Goal: Task Accomplishment & Management: Use online tool/utility

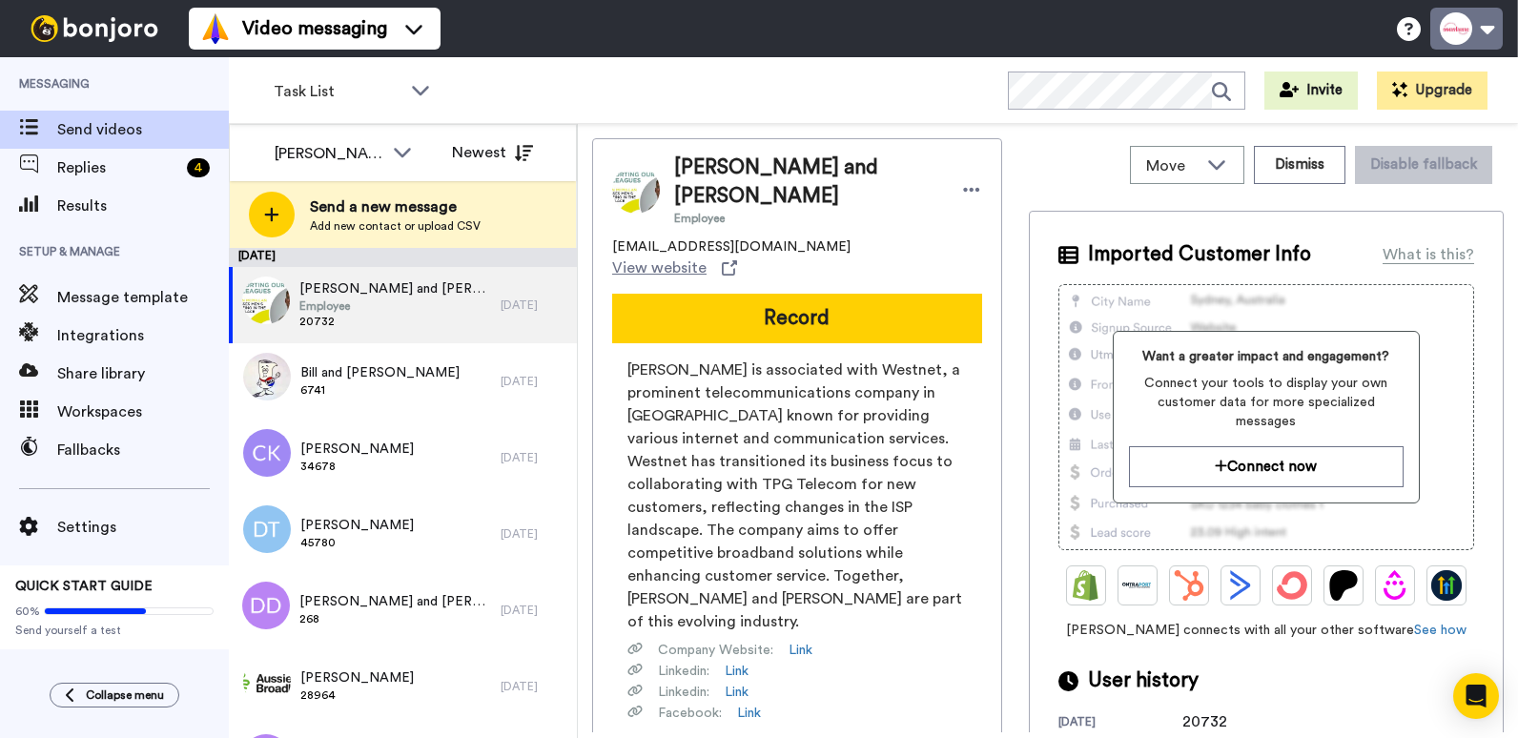
click at [1486, 27] on button at bounding box center [1467, 29] width 72 height 42
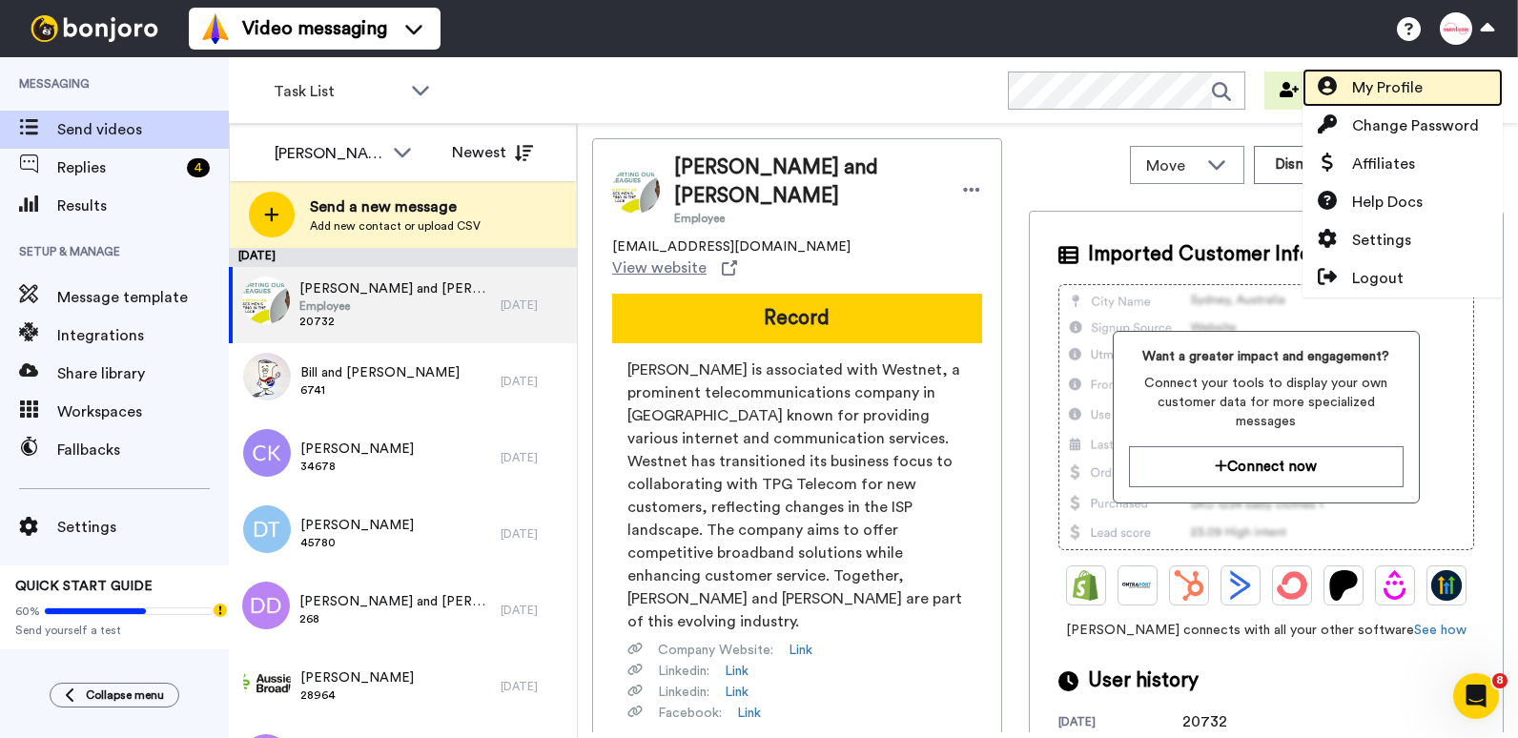
click at [1377, 85] on span "My Profile" at bounding box center [1388, 87] width 71 height 23
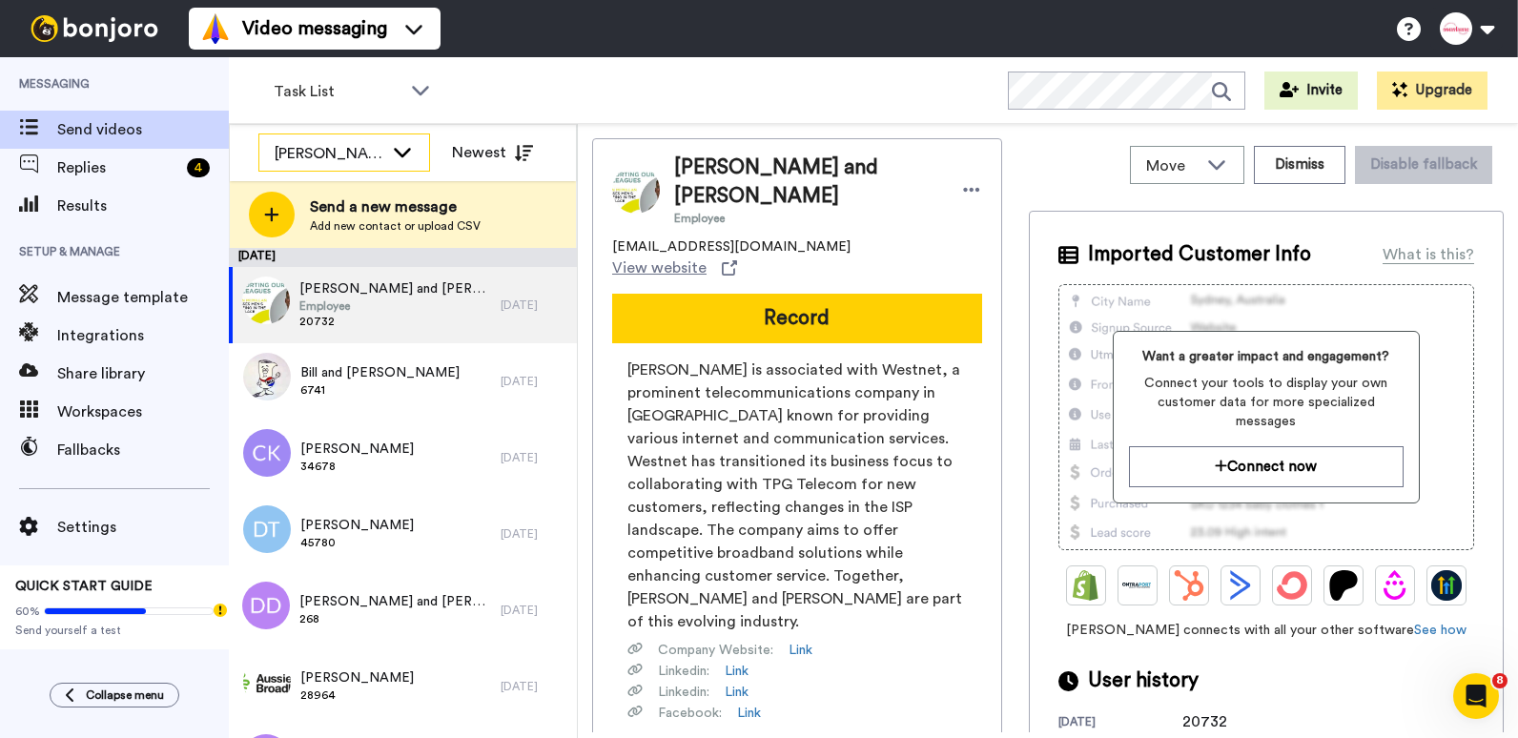
click at [403, 153] on icon at bounding box center [402, 151] width 23 height 19
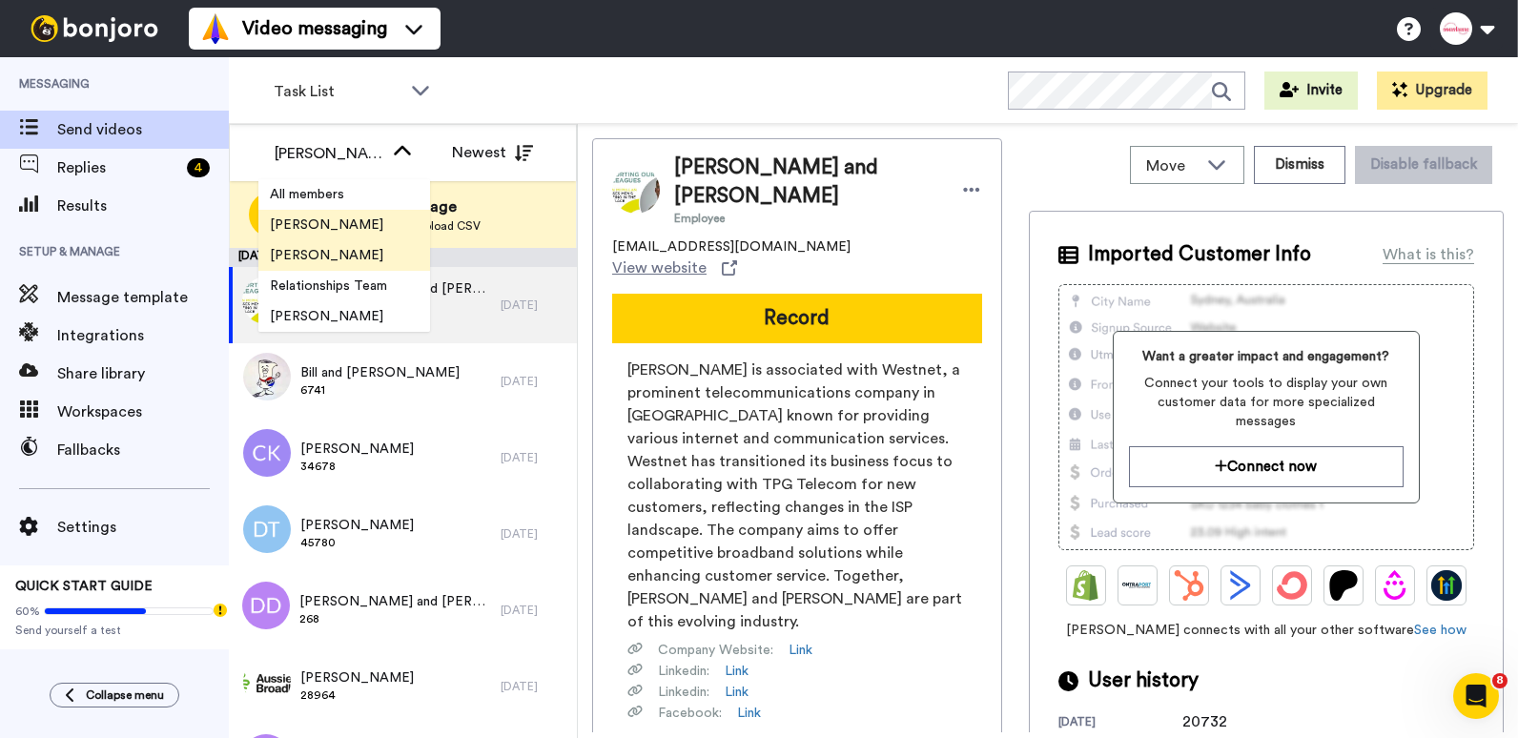
click at [316, 248] on span "Tim Long" at bounding box center [326, 255] width 136 height 19
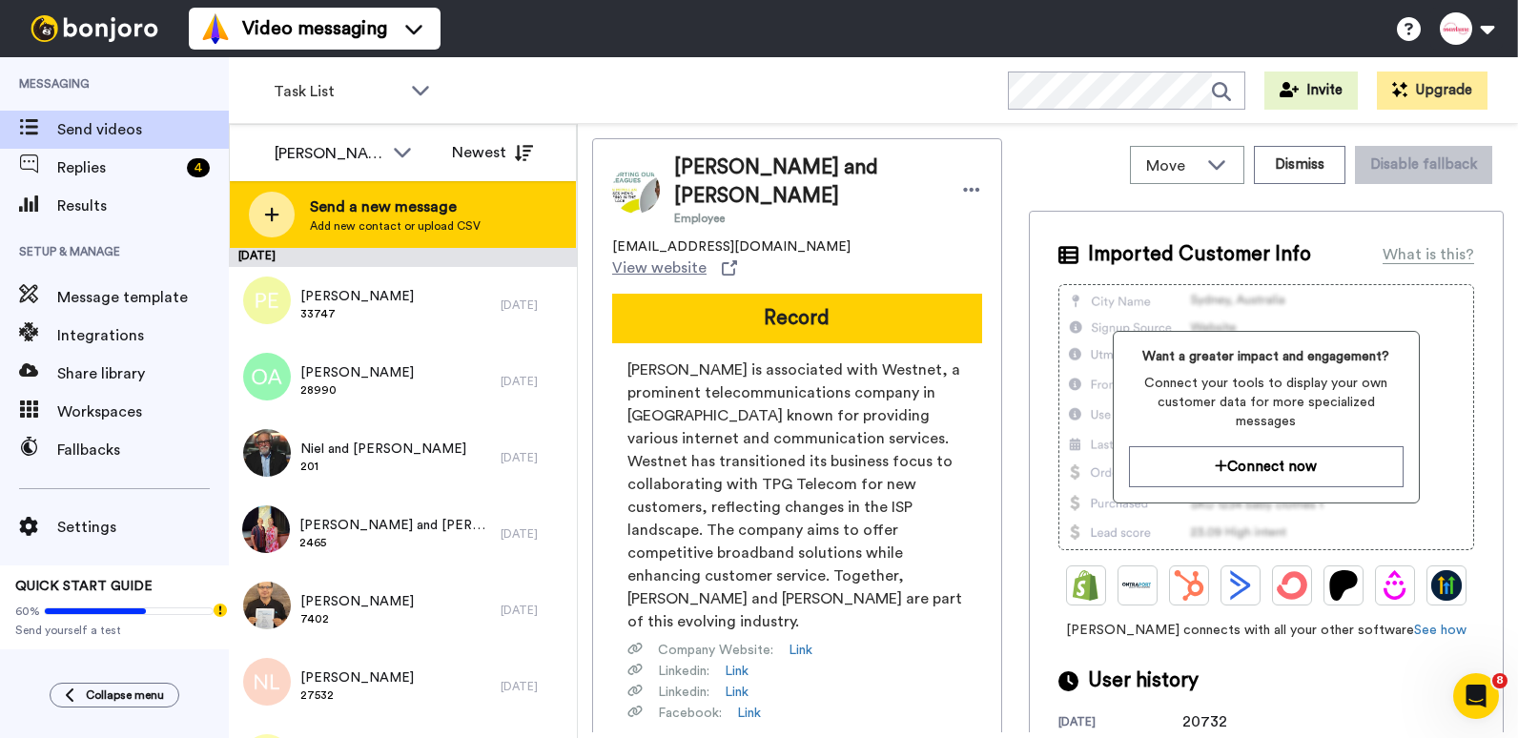
click at [395, 215] on span "Send a new message" at bounding box center [395, 207] width 171 height 23
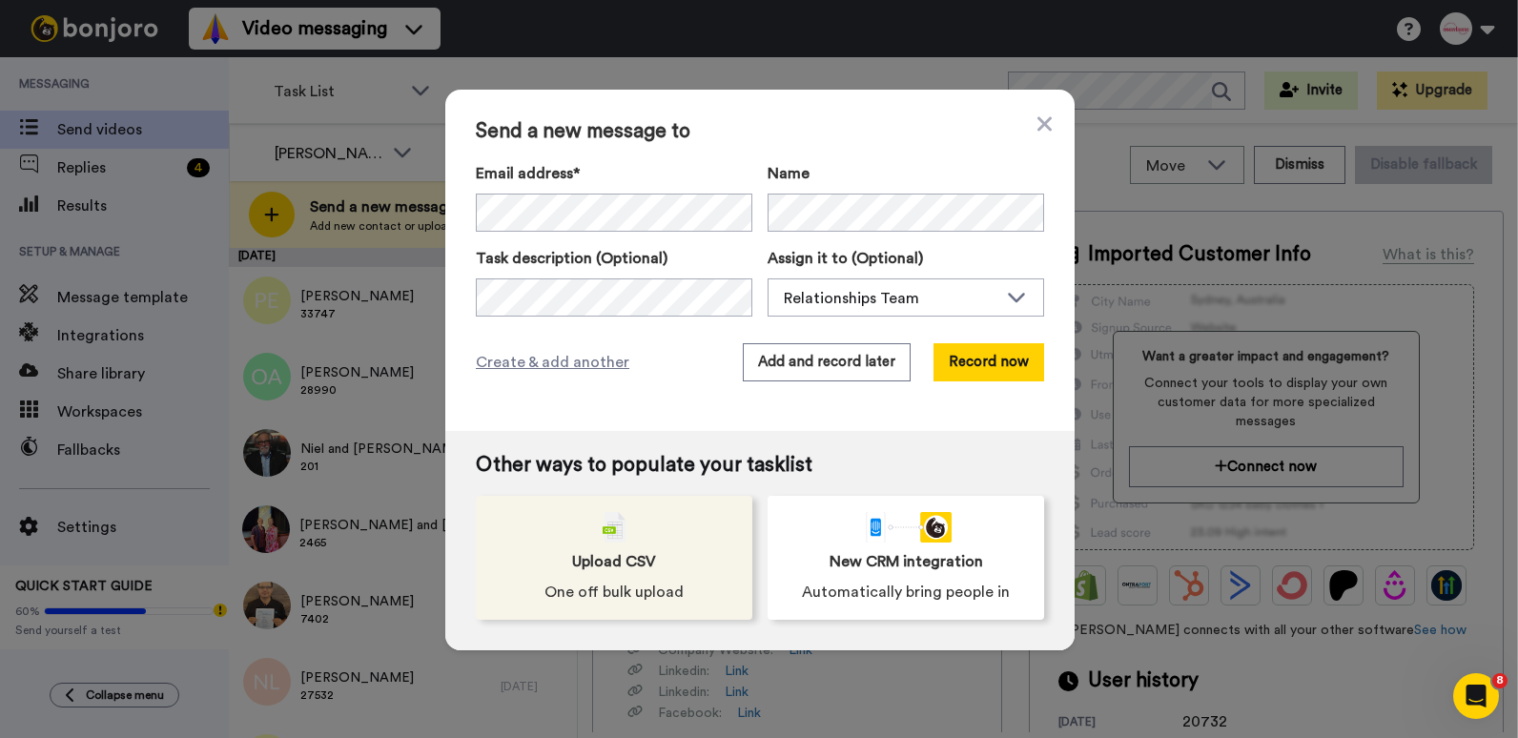
click at [630, 552] on span "Upload CSV" at bounding box center [614, 561] width 84 height 23
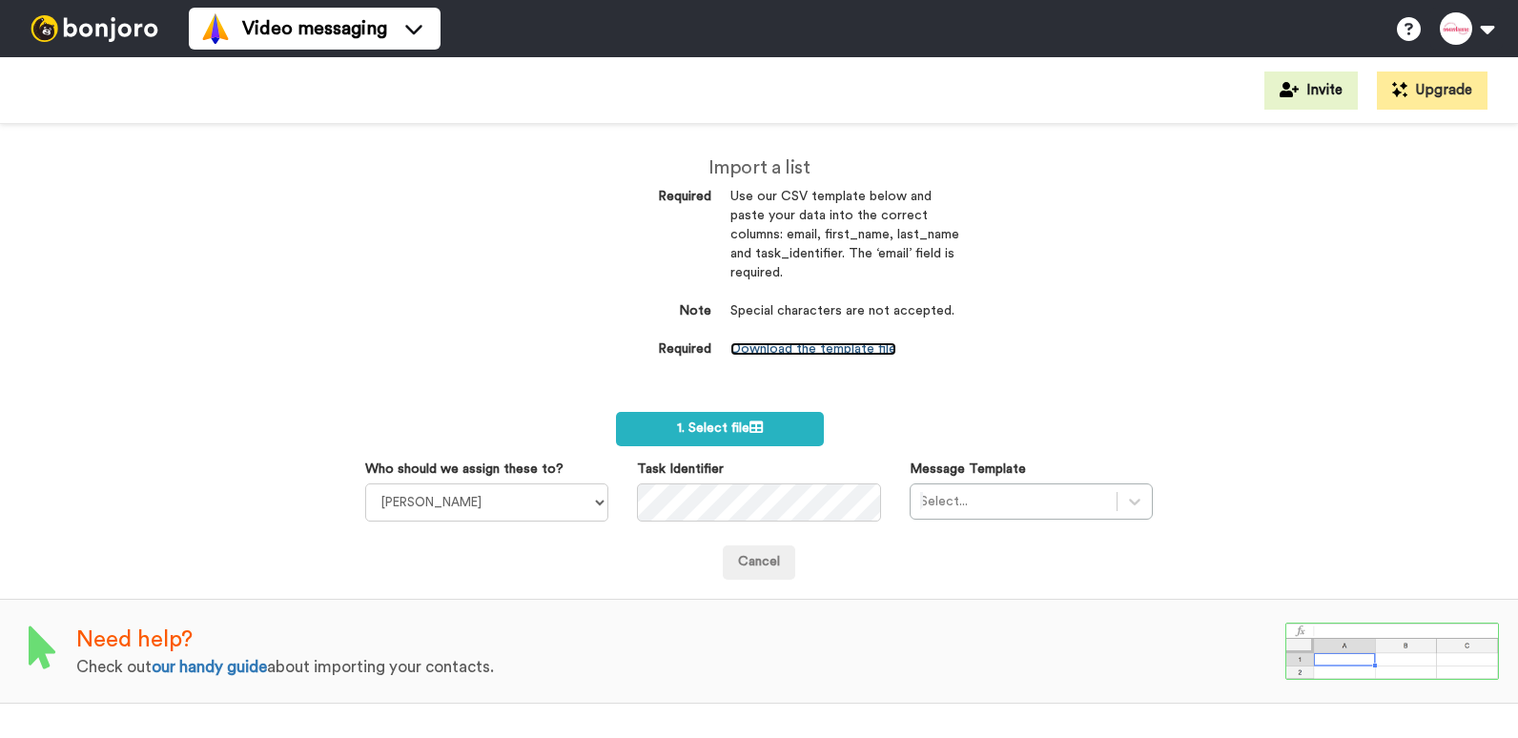
click at [776, 348] on link "Download the template file" at bounding box center [814, 348] width 166 height 13
click at [1004, 391] on div "Import a list Required Use our CSV template below and paste your data into the …" at bounding box center [759, 431] width 1518 height 614
click at [799, 349] on link "Download the template file" at bounding box center [814, 348] width 166 height 13
drag, startPoint x: 359, startPoint y: 295, endPoint x: 201, endPoint y: 291, distance: 157.4
click at [359, 295] on div "Import a list Required Use our CSV template below and paste your data into the …" at bounding box center [759, 431] width 1518 height 614
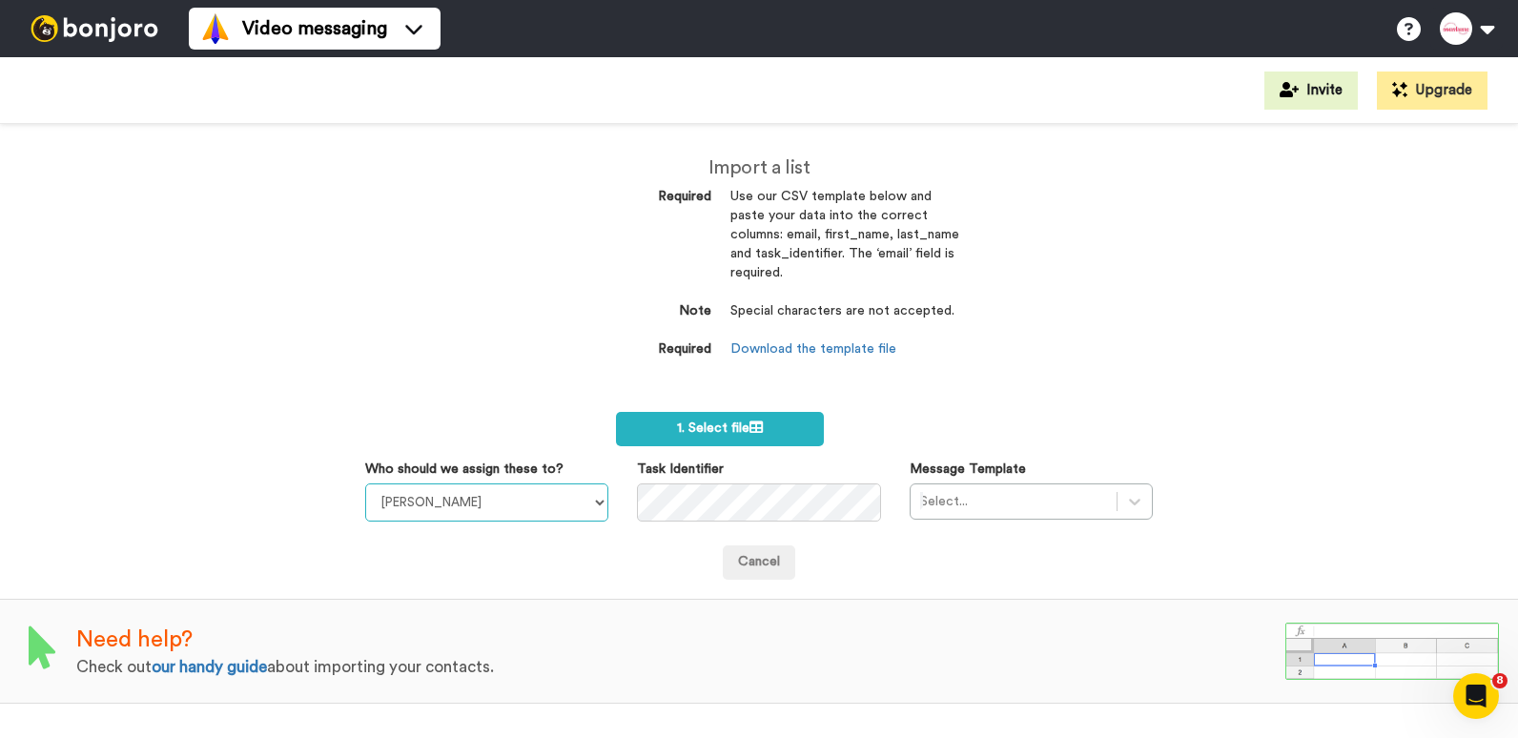
click at [592, 496] on select "Rodney Olsen Tim Long Relationships Team Gillian Milner Sarah Gibson" at bounding box center [486, 503] width 243 height 38
select select "9b0aa47d-2453-413b-94c4-2c5f43a57c60"
click at [365, 484] on select "Rodney Olsen Tim Long Relationships Team Gillian Milner Sarah Gibson" at bounding box center [486, 503] width 243 height 38
click at [970, 506] on div at bounding box center [1013, 501] width 187 height 23
click at [1085, 436] on form "1. Select file Who should we assign these to? Rodney Olsen Tim Long Relationshi…" at bounding box center [759, 496] width 788 height 168
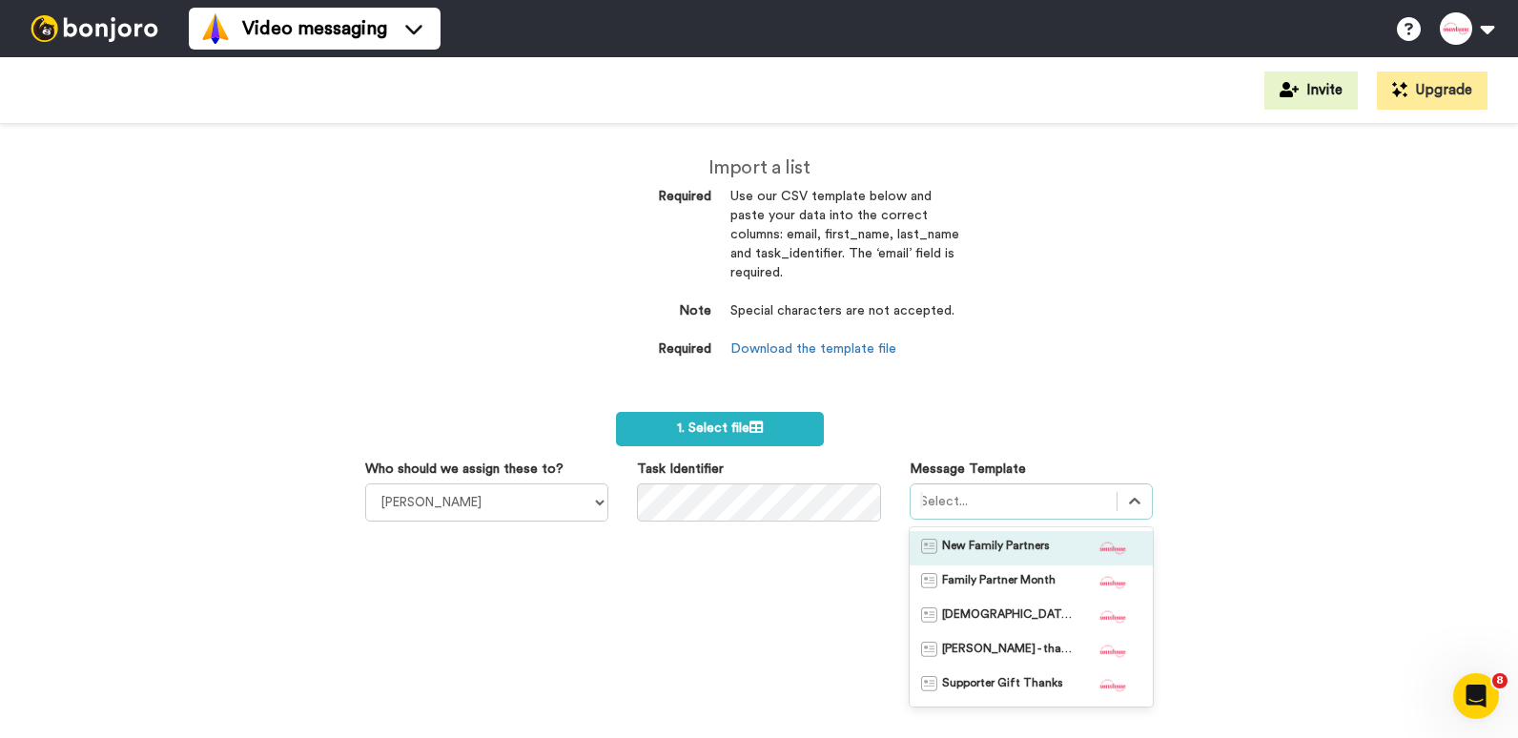
click at [1022, 506] on div at bounding box center [1013, 501] width 187 height 23
click at [1018, 539] on span "New Family Partners" at bounding box center [996, 548] width 108 height 19
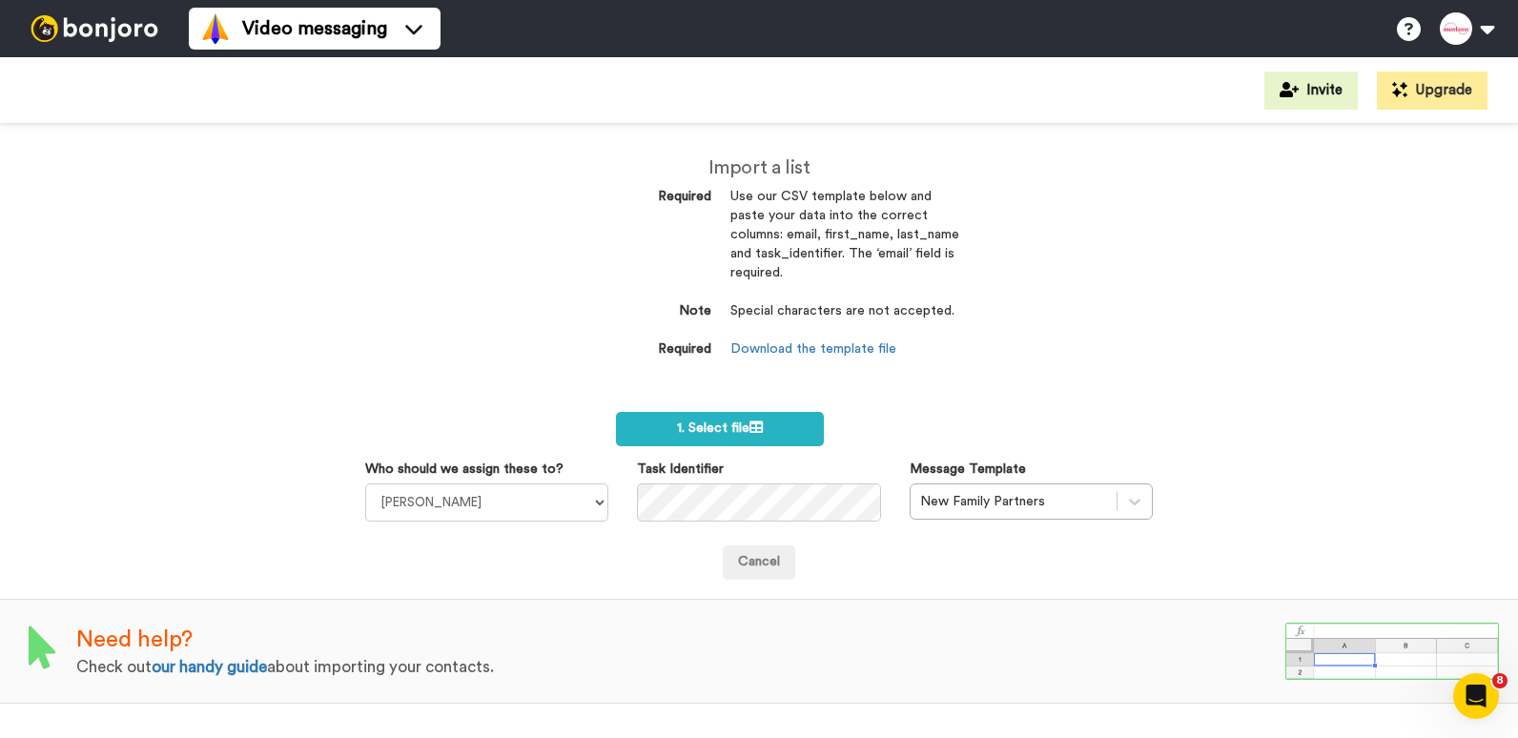
click at [1120, 338] on div "Import a list Required Use our CSV template below and paste your data into the …" at bounding box center [759, 431] width 1518 height 614
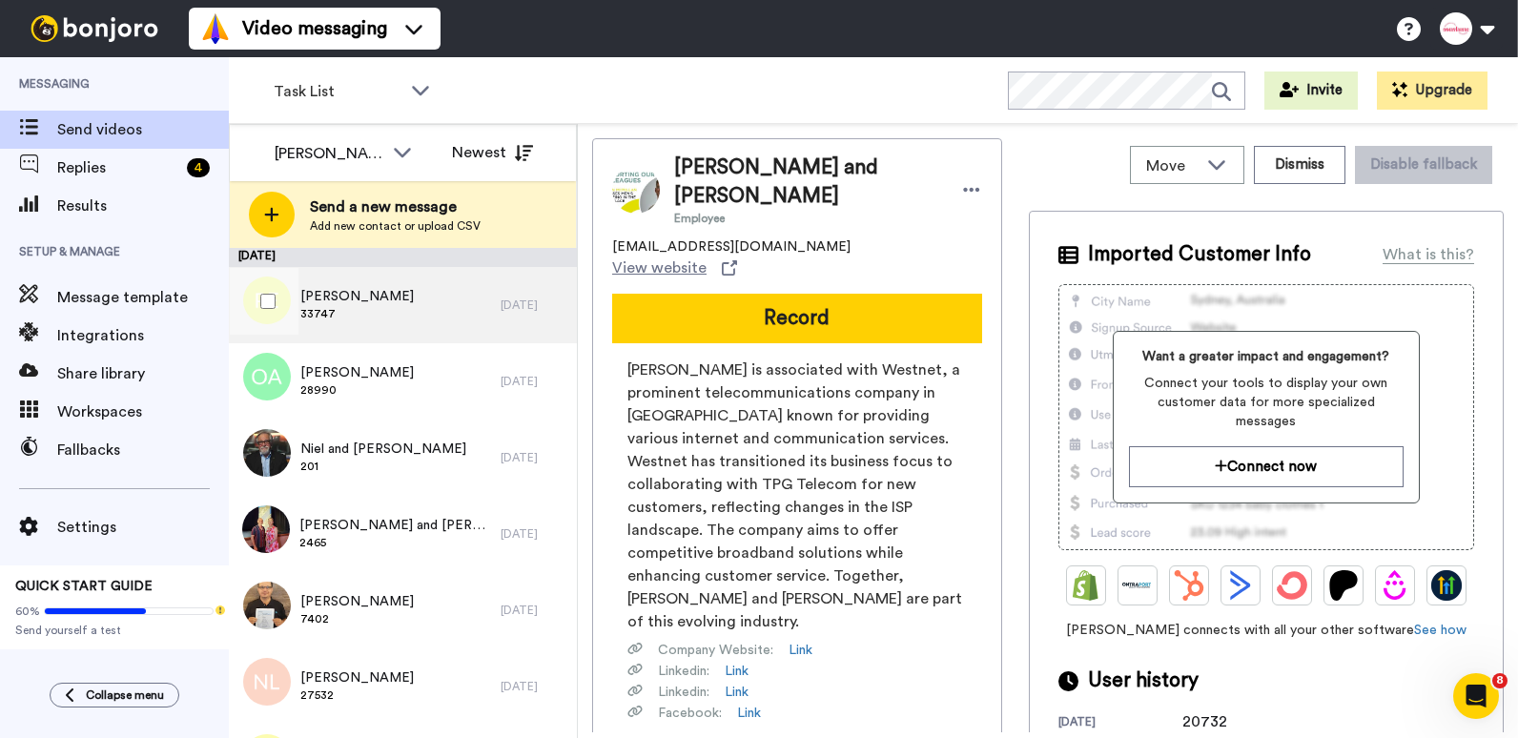
click at [357, 301] on span "PJ Elsmore" at bounding box center [357, 296] width 114 height 19
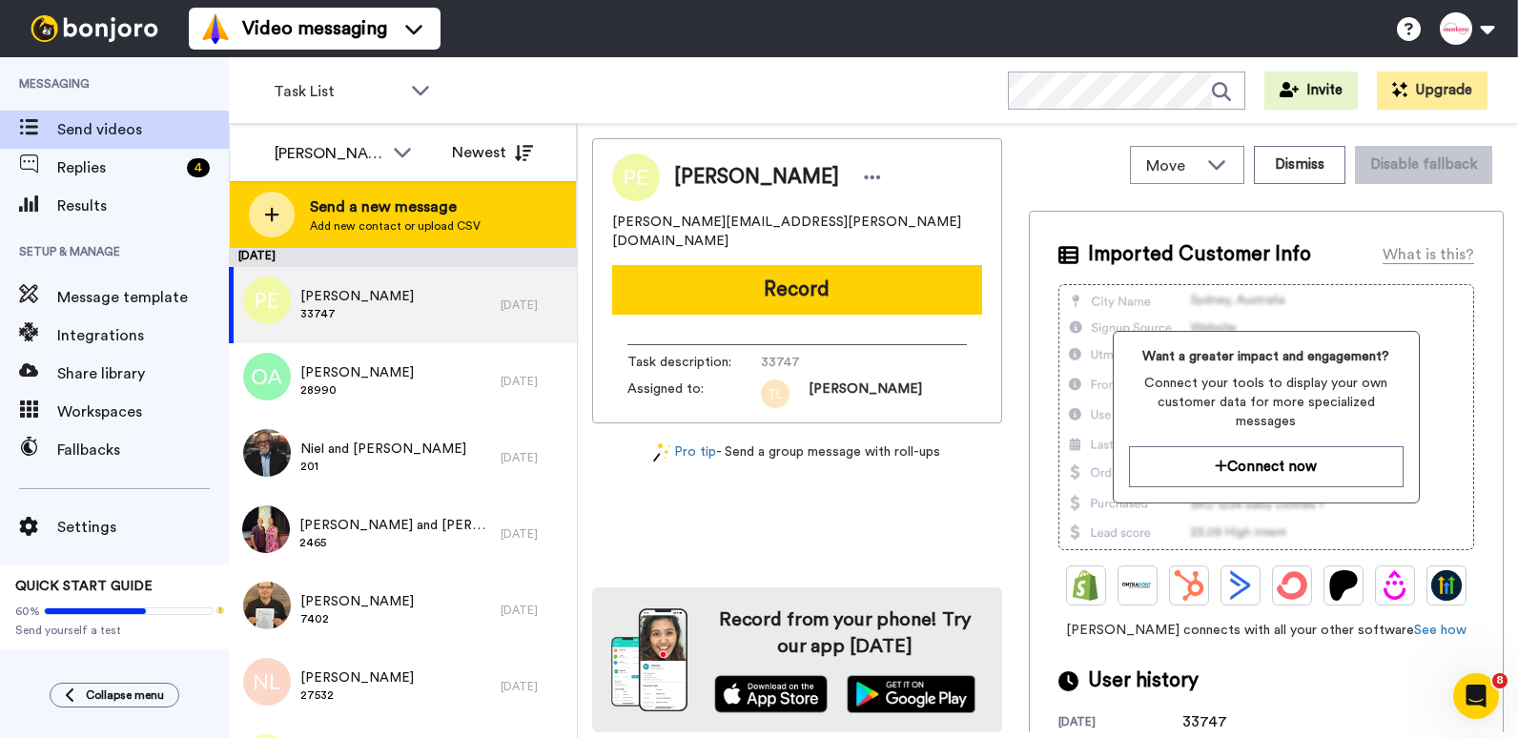
click at [404, 214] on span "Send a new message" at bounding box center [395, 207] width 171 height 23
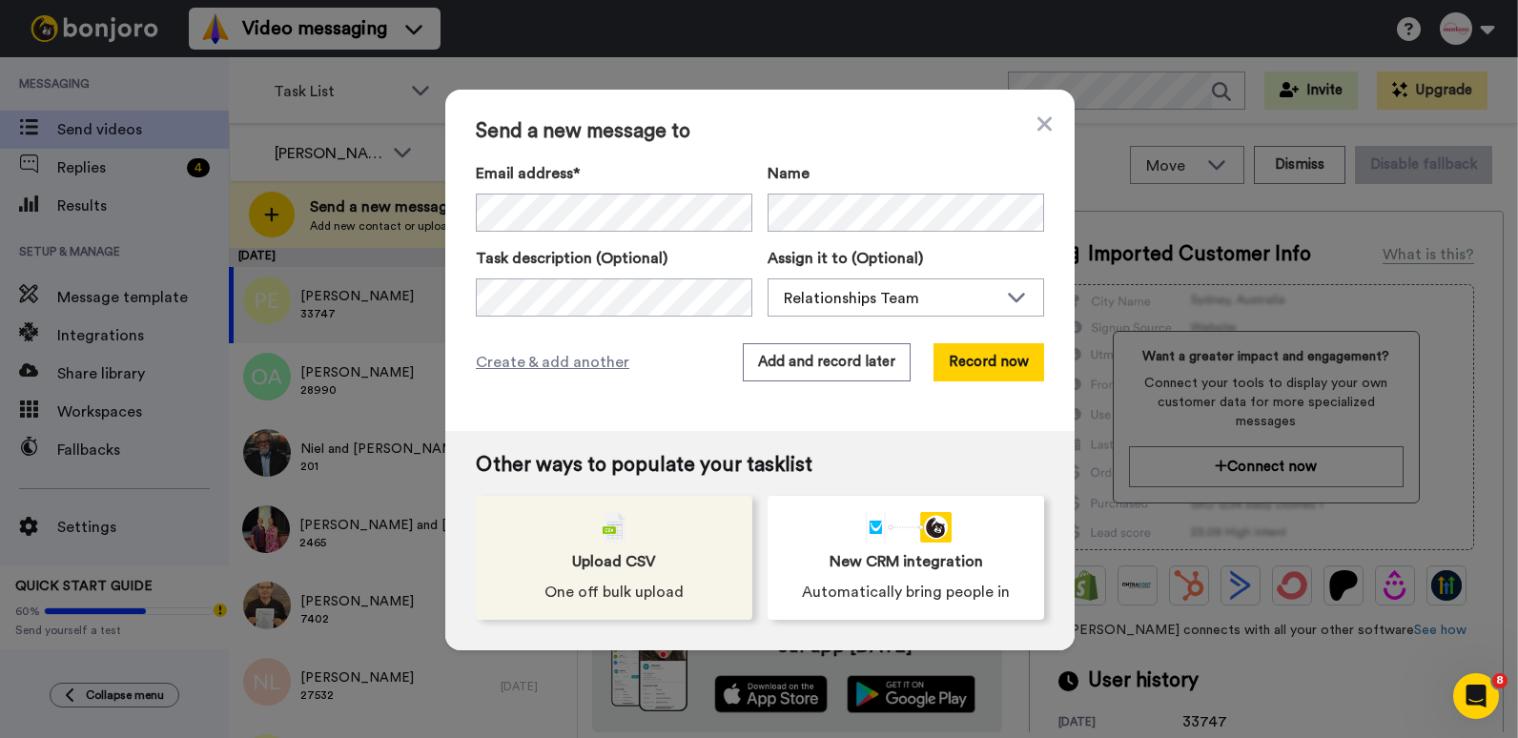
click at [628, 548] on div "Upload CSV One off bulk upload" at bounding box center [614, 558] width 277 height 124
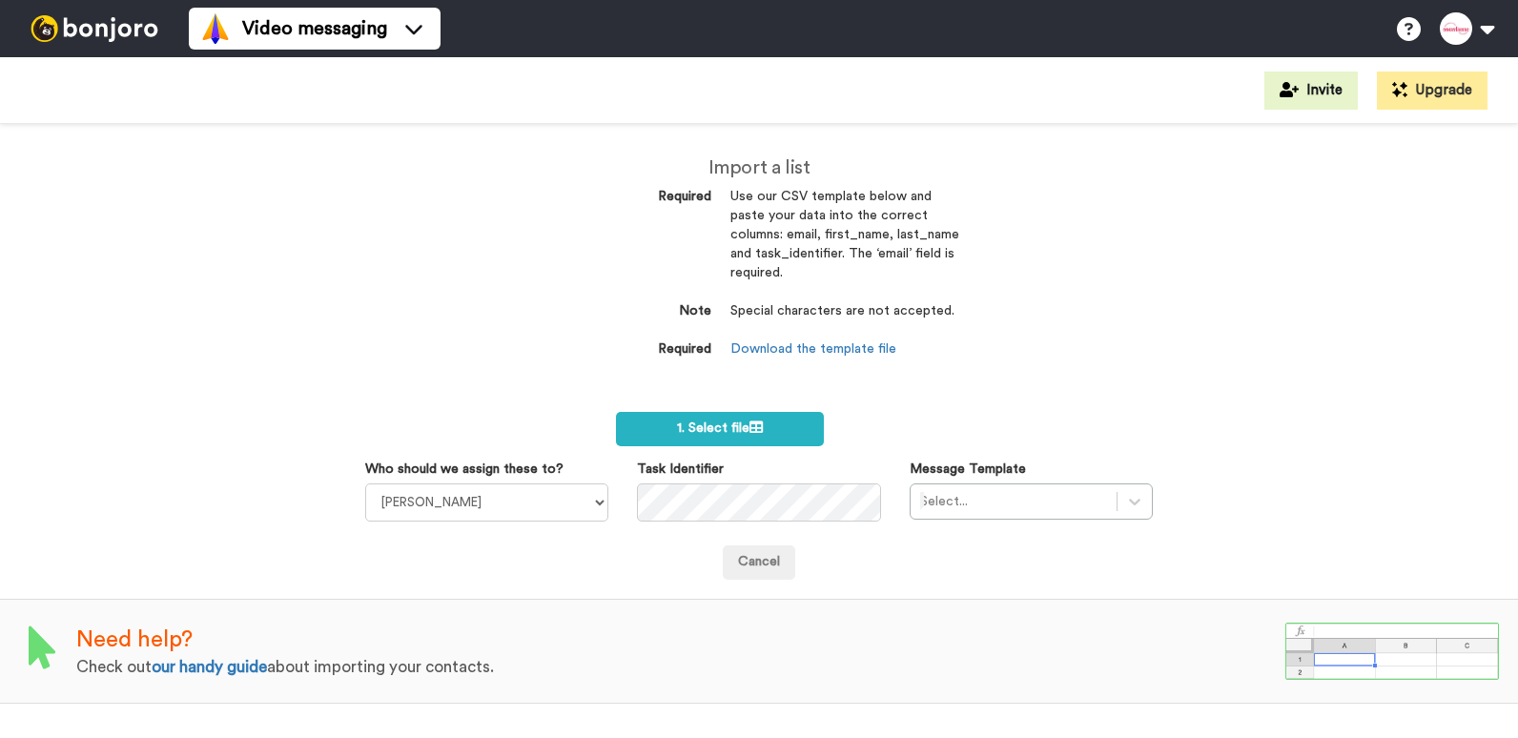
select select "9b0aa47d-2453-413b-94c4-2c5f43a57c60"
click at [1078, 496] on div at bounding box center [1013, 501] width 187 height 23
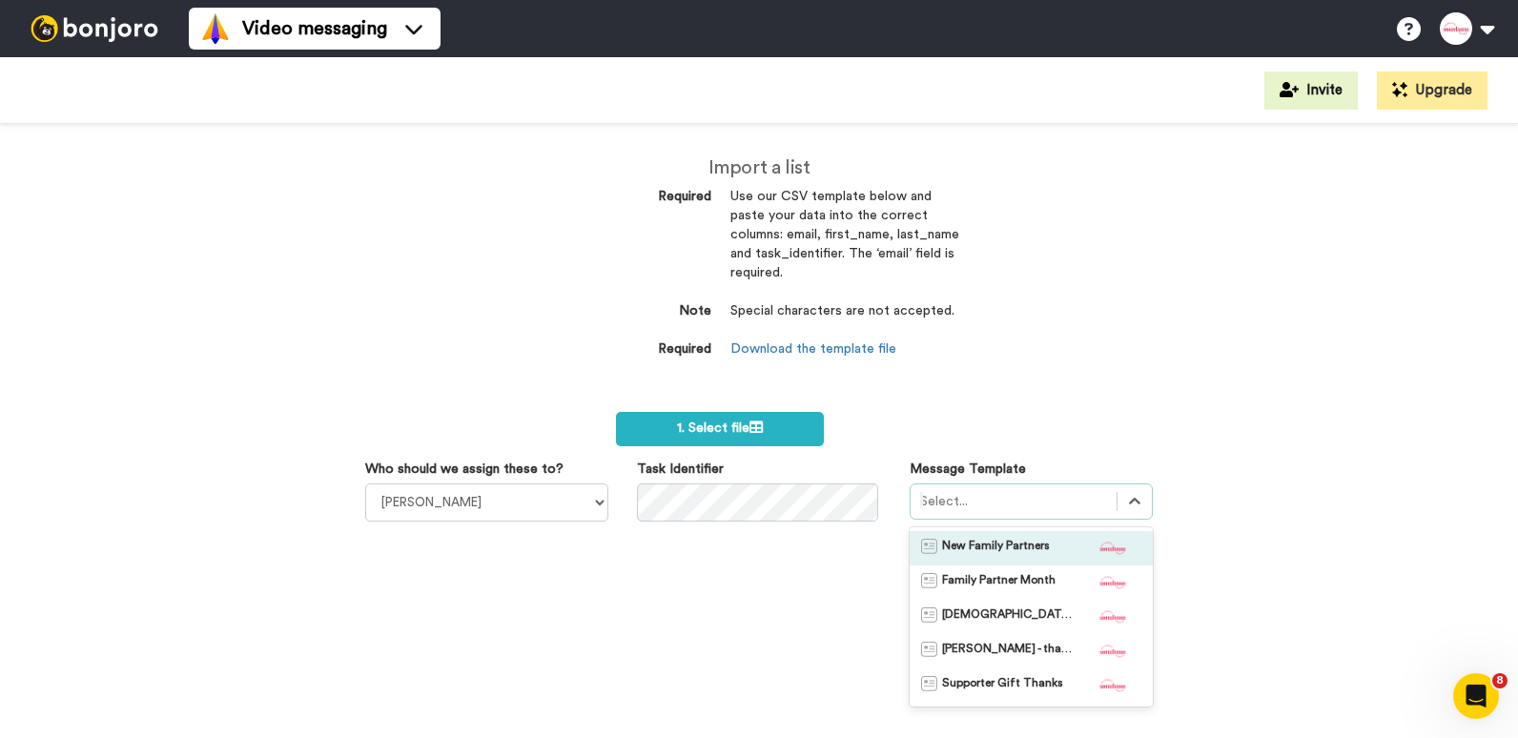
click at [999, 542] on span "New Family Partners" at bounding box center [996, 548] width 108 height 19
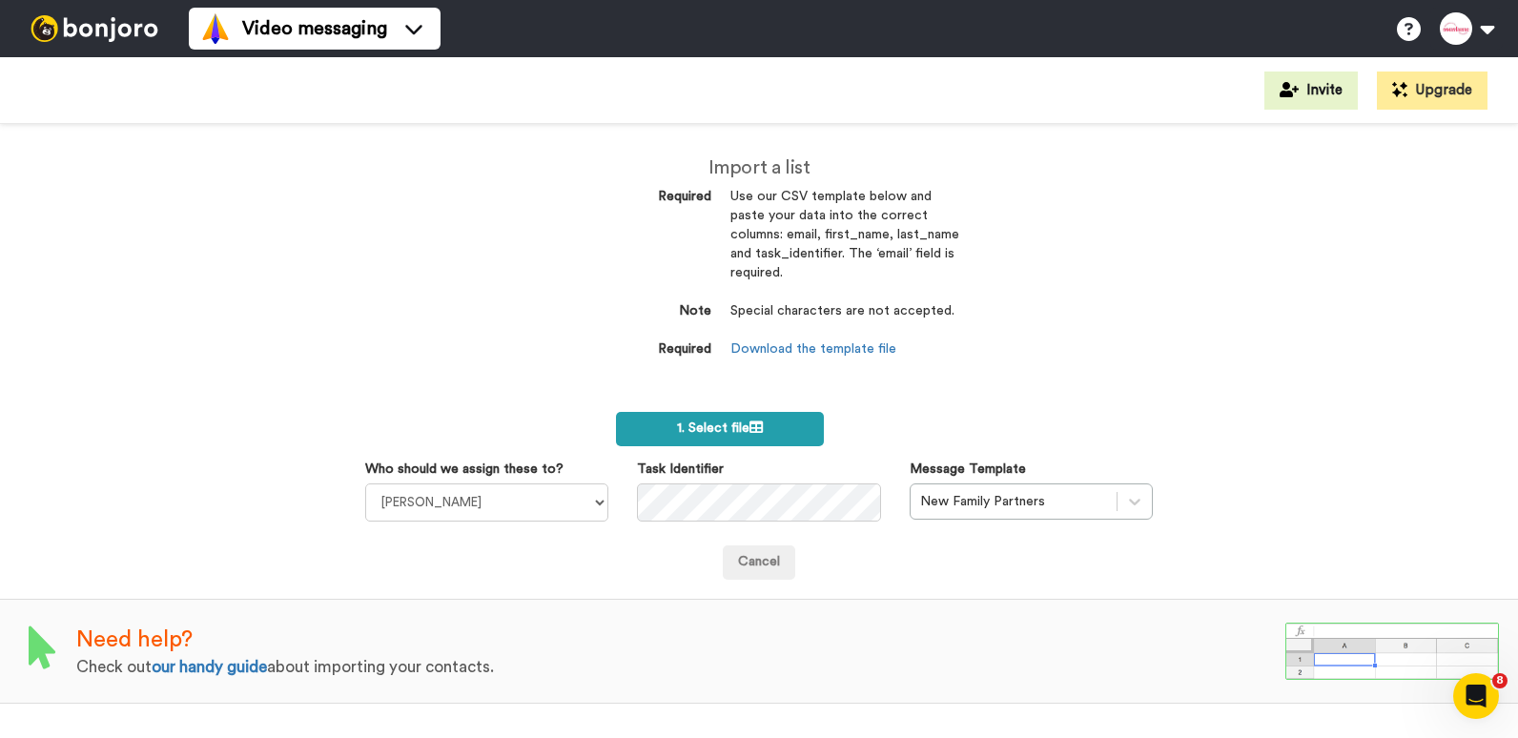
click at [708, 431] on span "1. Select file" at bounding box center [720, 428] width 86 height 13
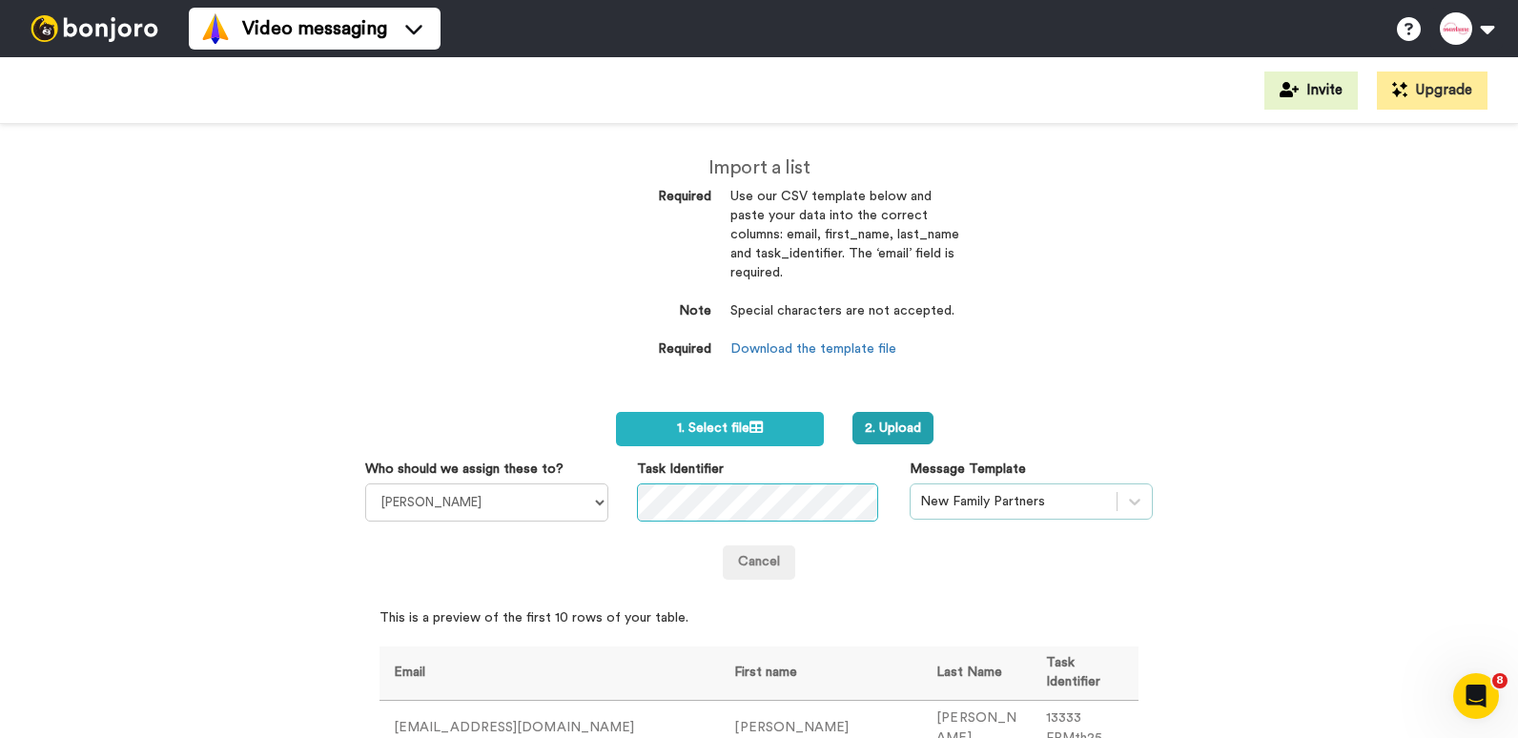
click at [942, 504] on div "Who should we assign these to? Rodney Olsen Tim Long Relationships Team Gillian…" at bounding box center [759, 491] width 816 height 62
click at [872, 563] on div "Cancel" at bounding box center [759, 563] width 788 height 34
click at [880, 423] on button "2. Upload" at bounding box center [893, 428] width 81 height 32
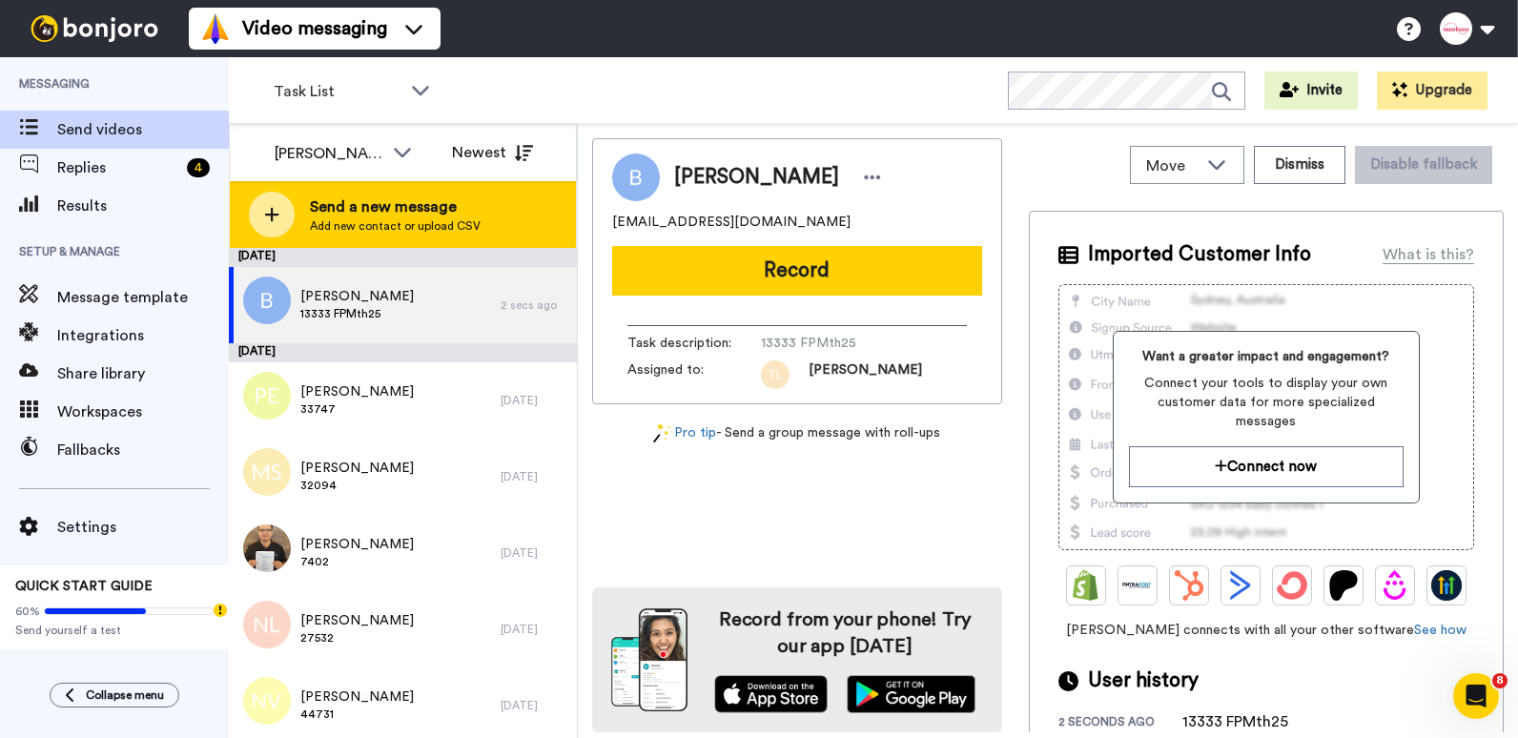
click at [401, 219] on span "Add new contact or upload CSV" at bounding box center [395, 225] width 171 height 15
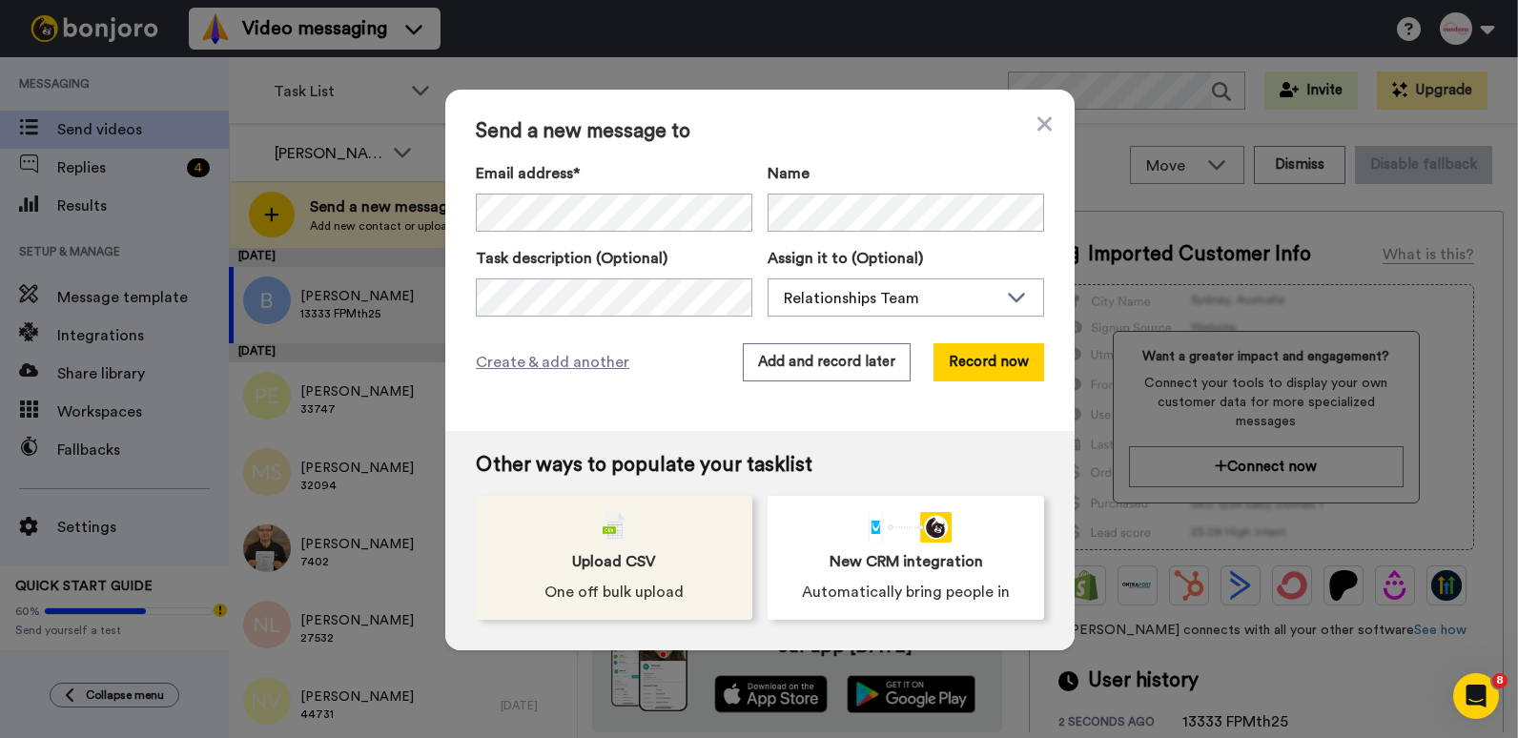
click at [647, 554] on span "Upload CSV" at bounding box center [614, 561] width 84 height 23
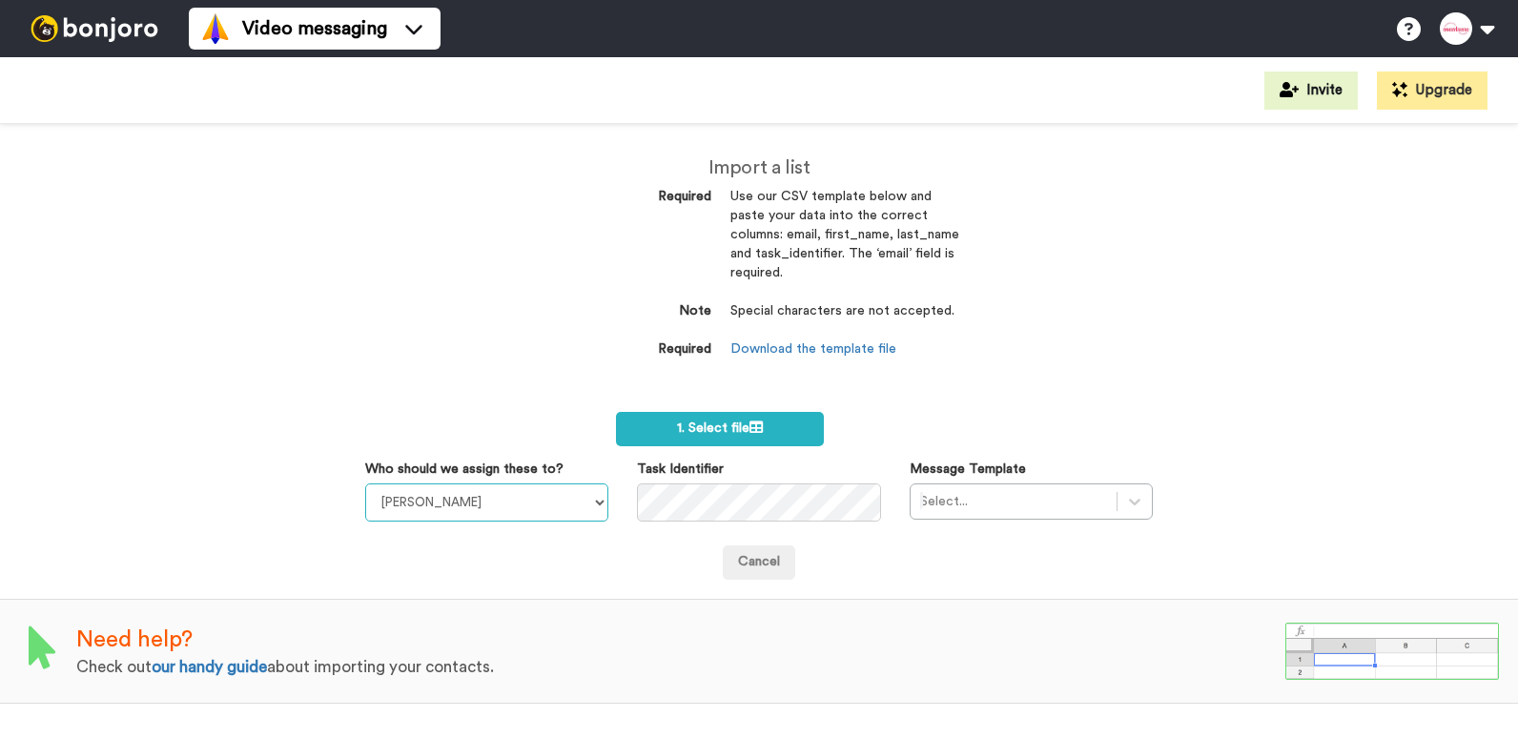
click at [494, 516] on select "Rodney Olsen Tim Long Relationships Team Gillian Milner Sarah Gibson" at bounding box center [486, 503] width 243 height 38
select select "debac456-f917-42ce-bd10-2b39d5dc6401"
click at [365, 484] on select "Rodney Olsen Tim Long Relationships Team Gillian Milner Sarah Gibson" at bounding box center [486, 503] width 243 height 38
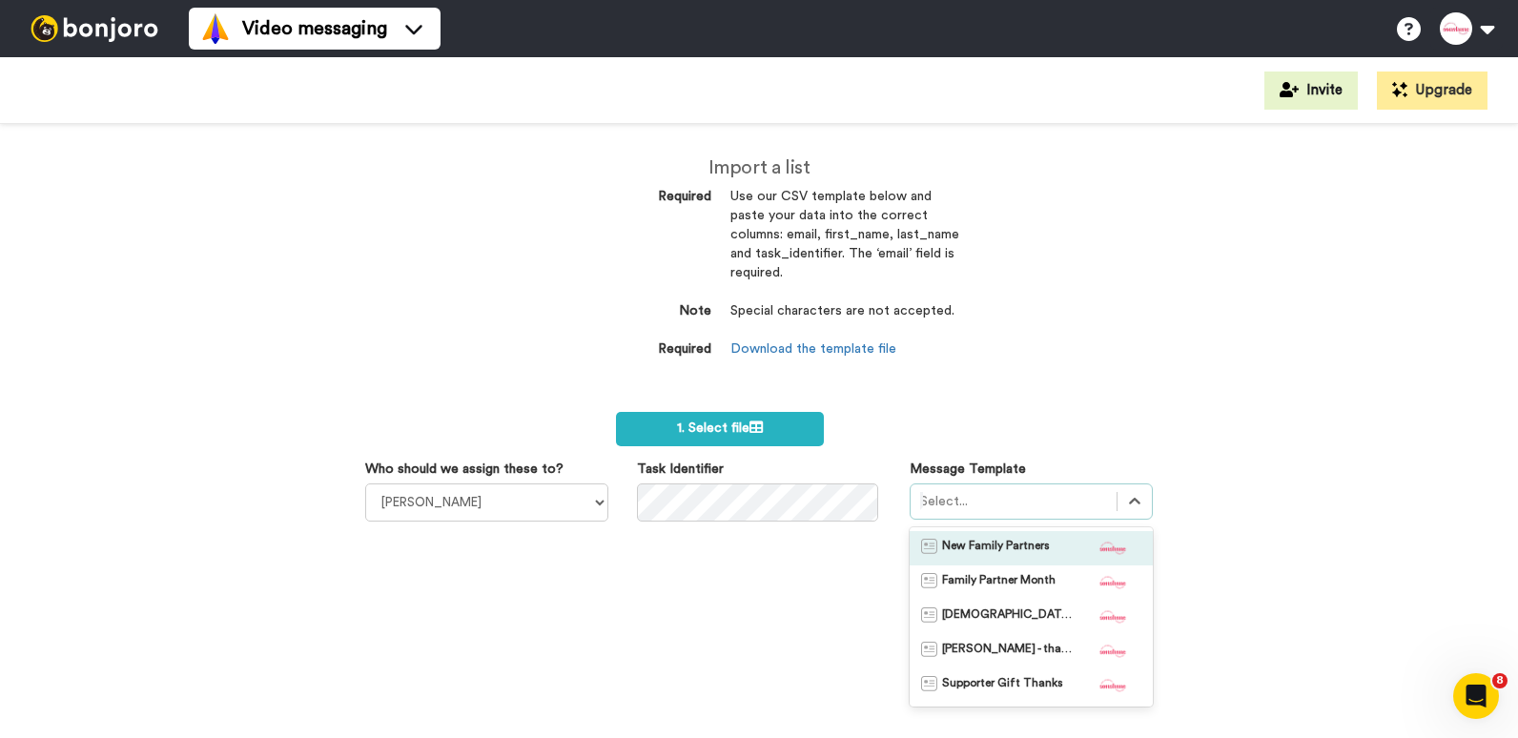
click at [943, 494] on div at bounding box center [1013, 501] width 187 height 23
click at [965, 546] on span "New Family Partners" at bounding box center [996, 548] width 108 height 19
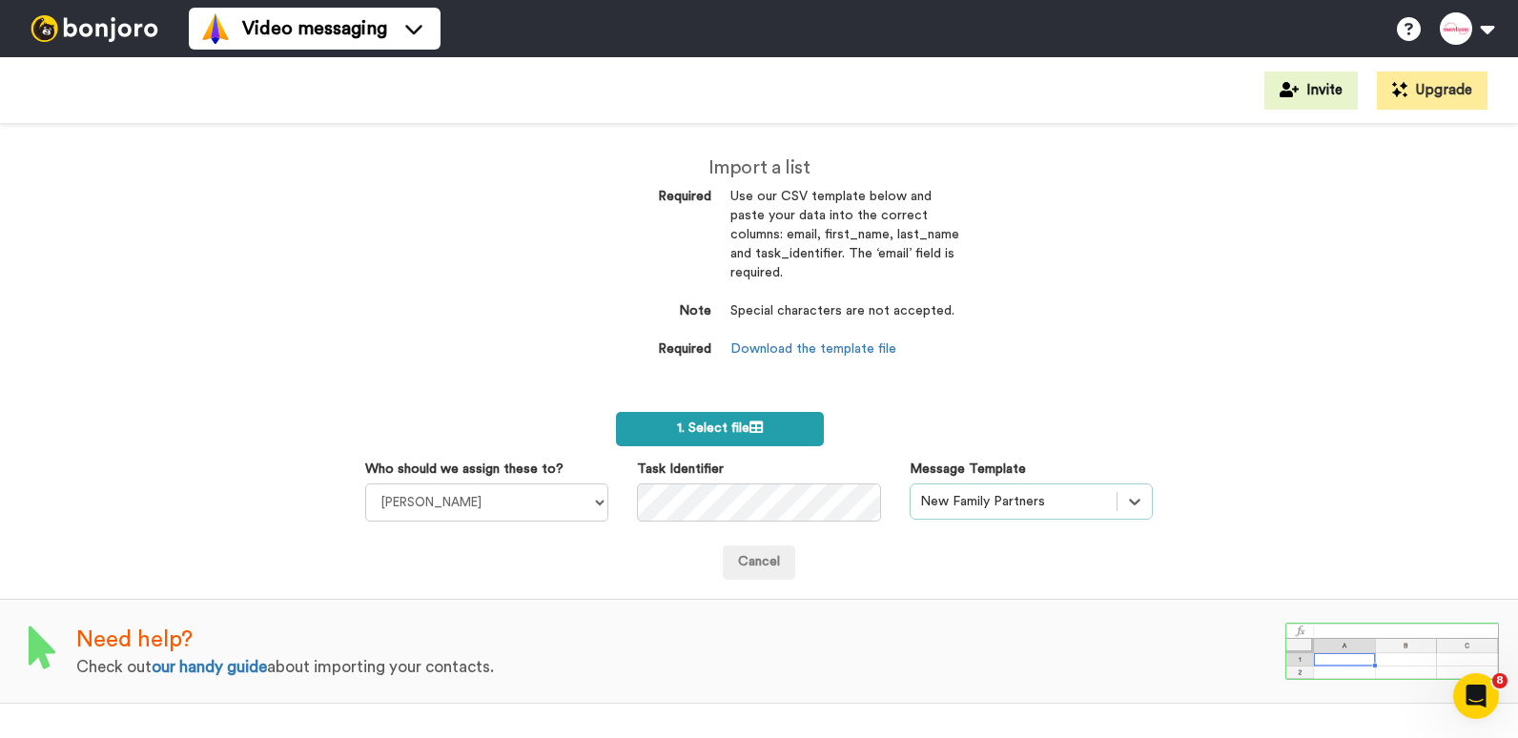
click at [732, 423] on span "1. Select file" at bounding box center [720, 428] width 86 height 13
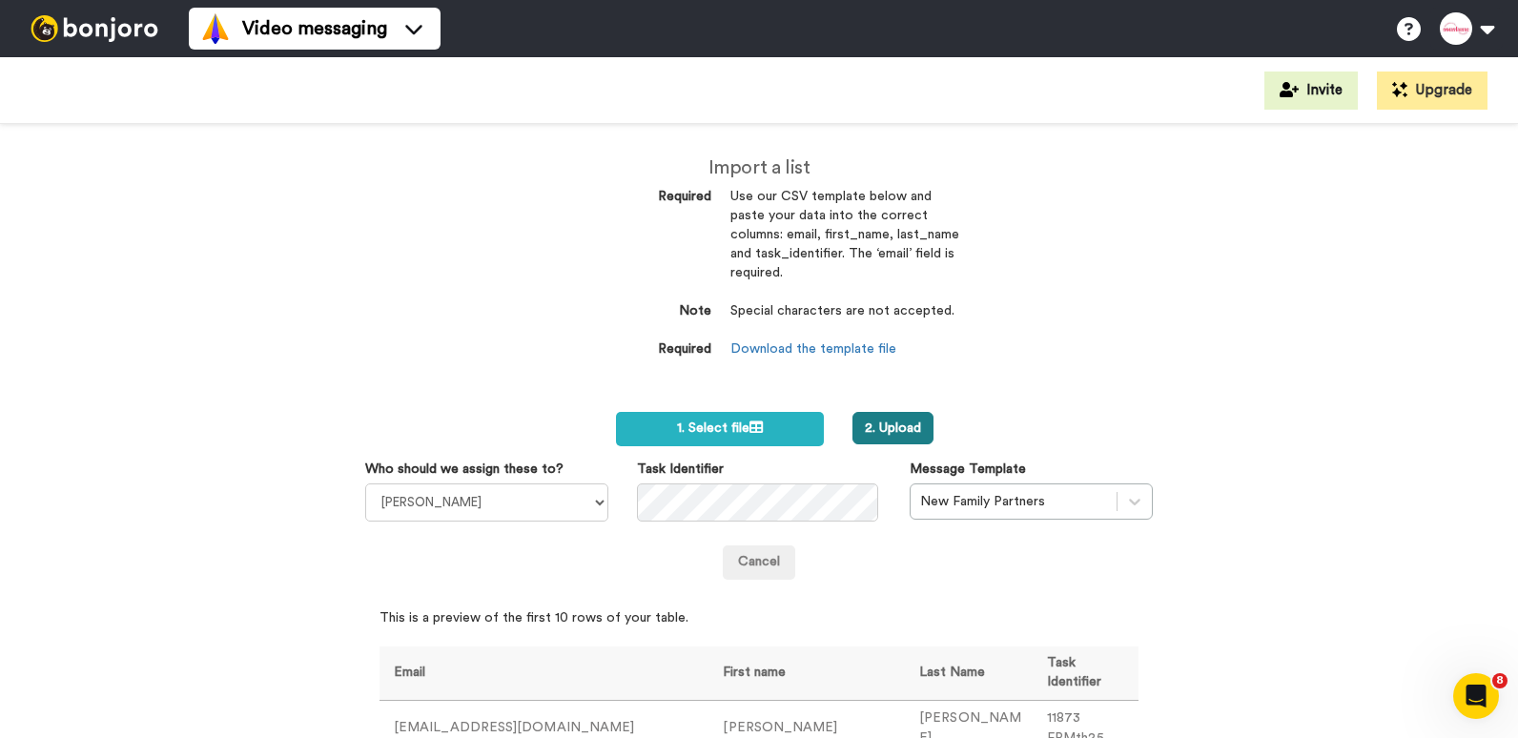
click at [895, 417] on button "2. Upload" at bounding box center [893, 428] width 81 height 32
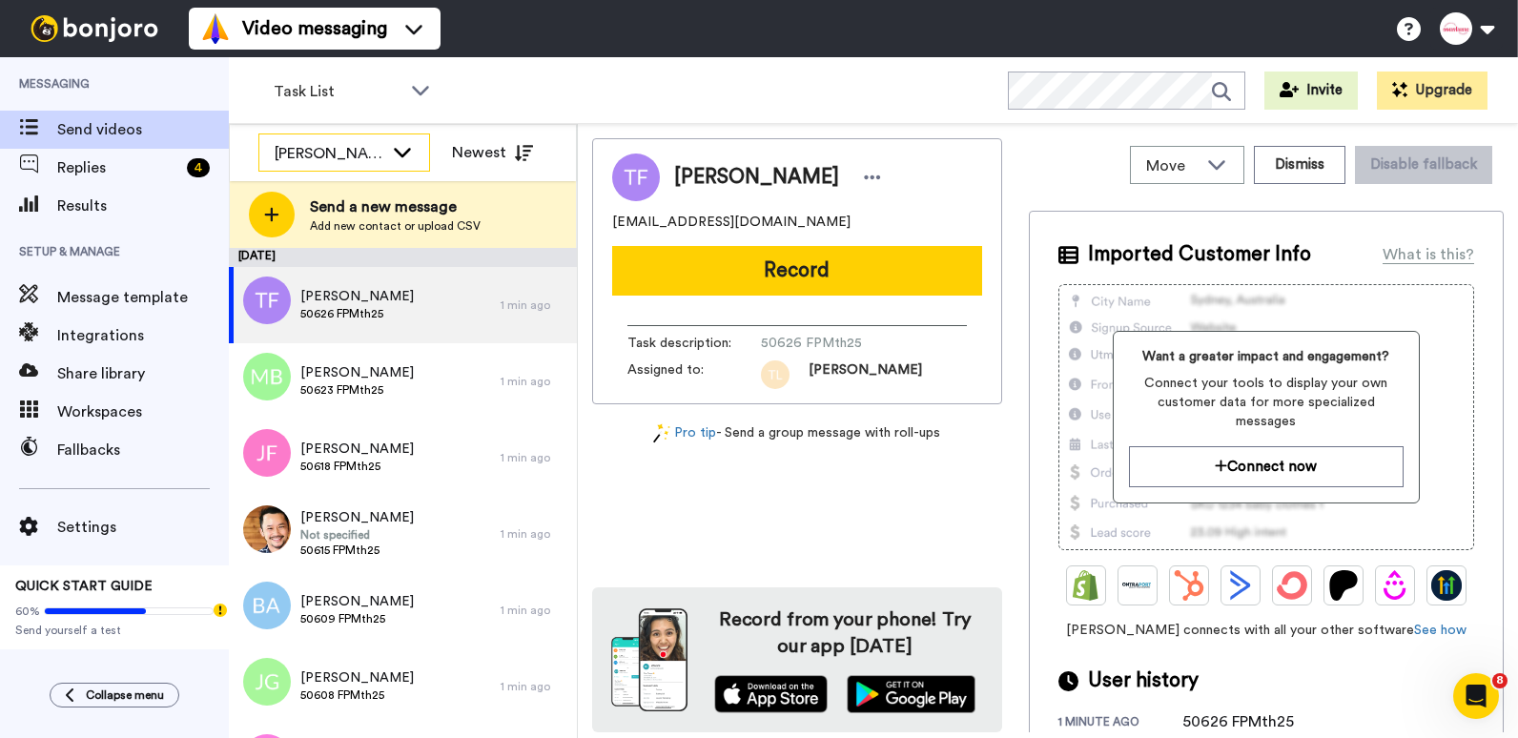
click at [410, 148] on icon at bounding box center [402, 151] width 23 height 19
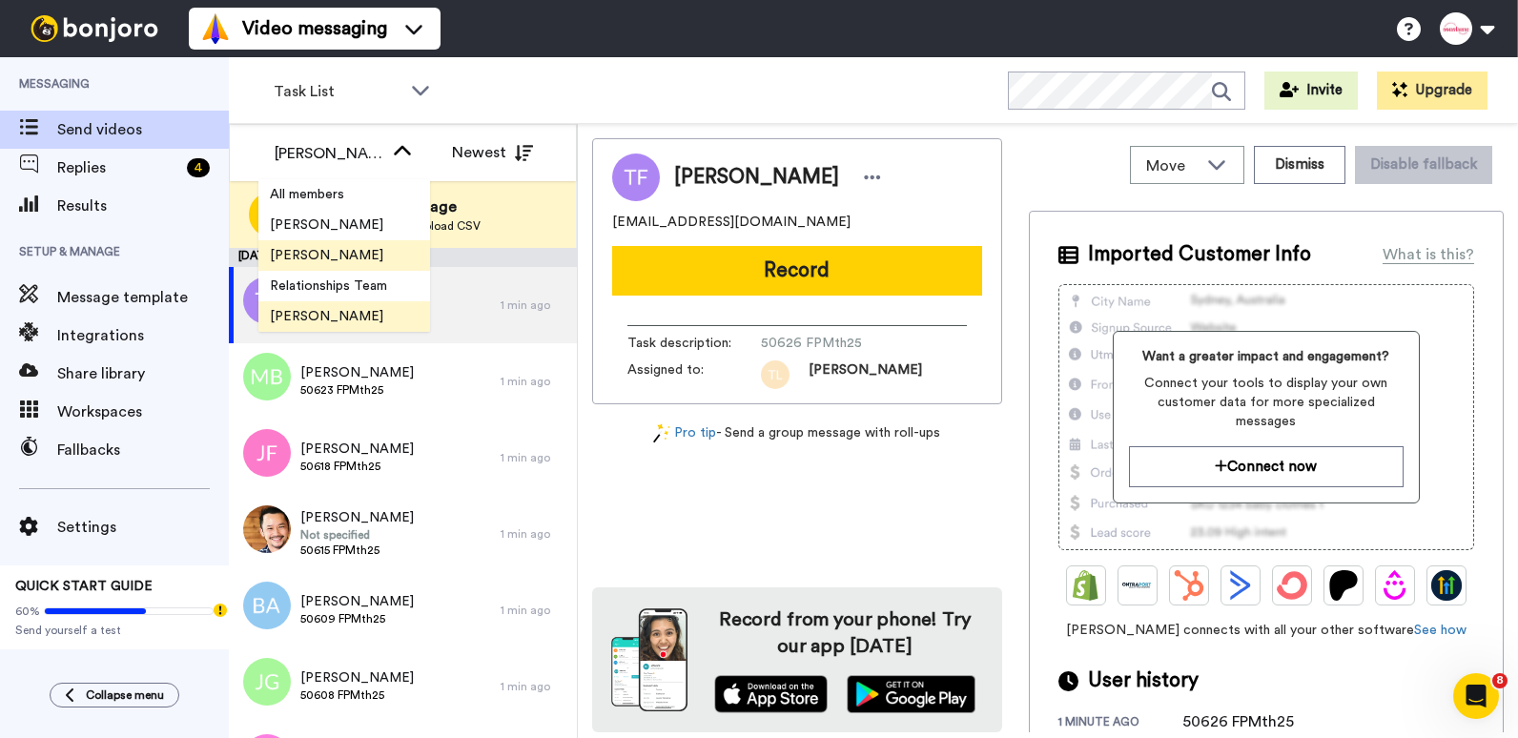
click at [292, 308] on span "[PERSON_NAME]" at bounding box center [326, 316] width 136 height 19
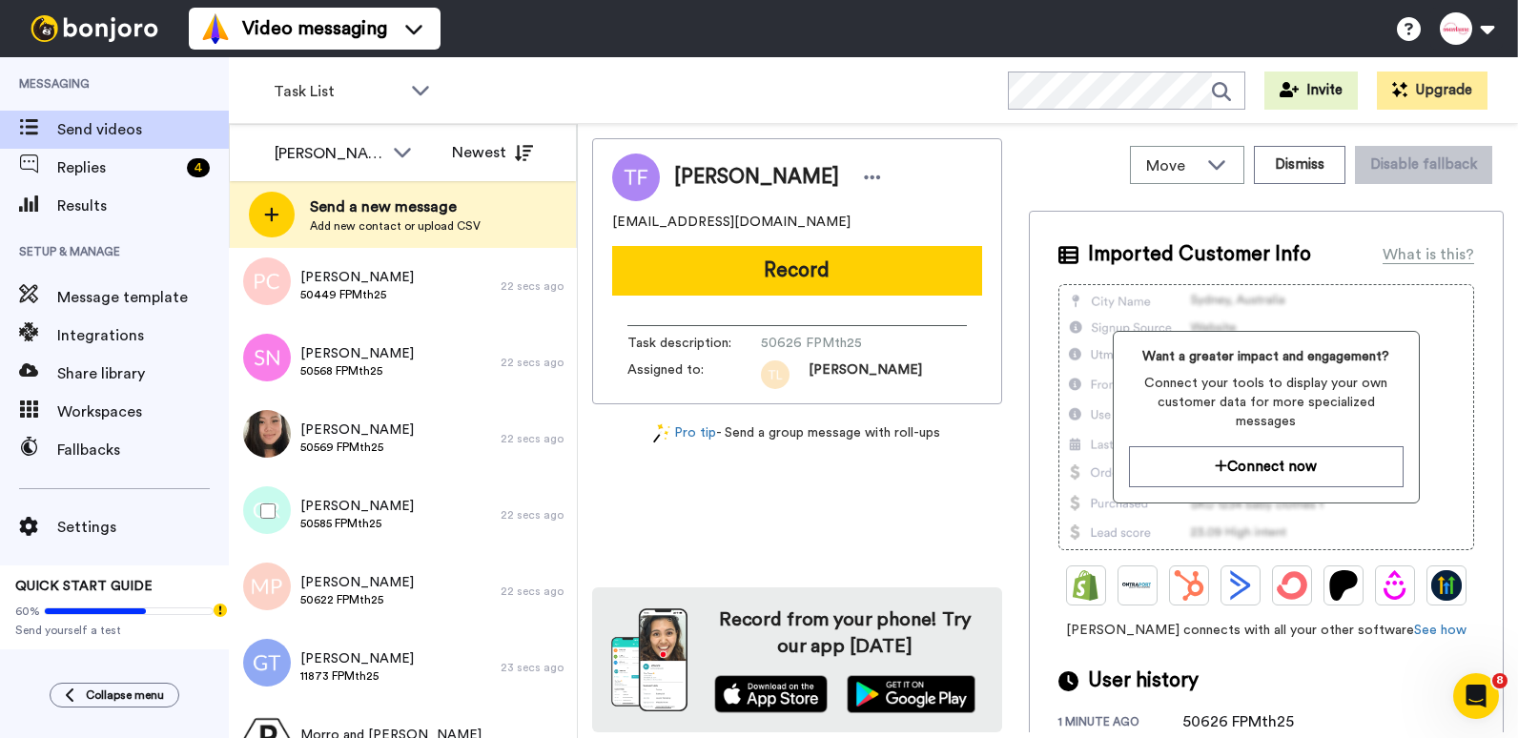
scroll to position [1049, 0]
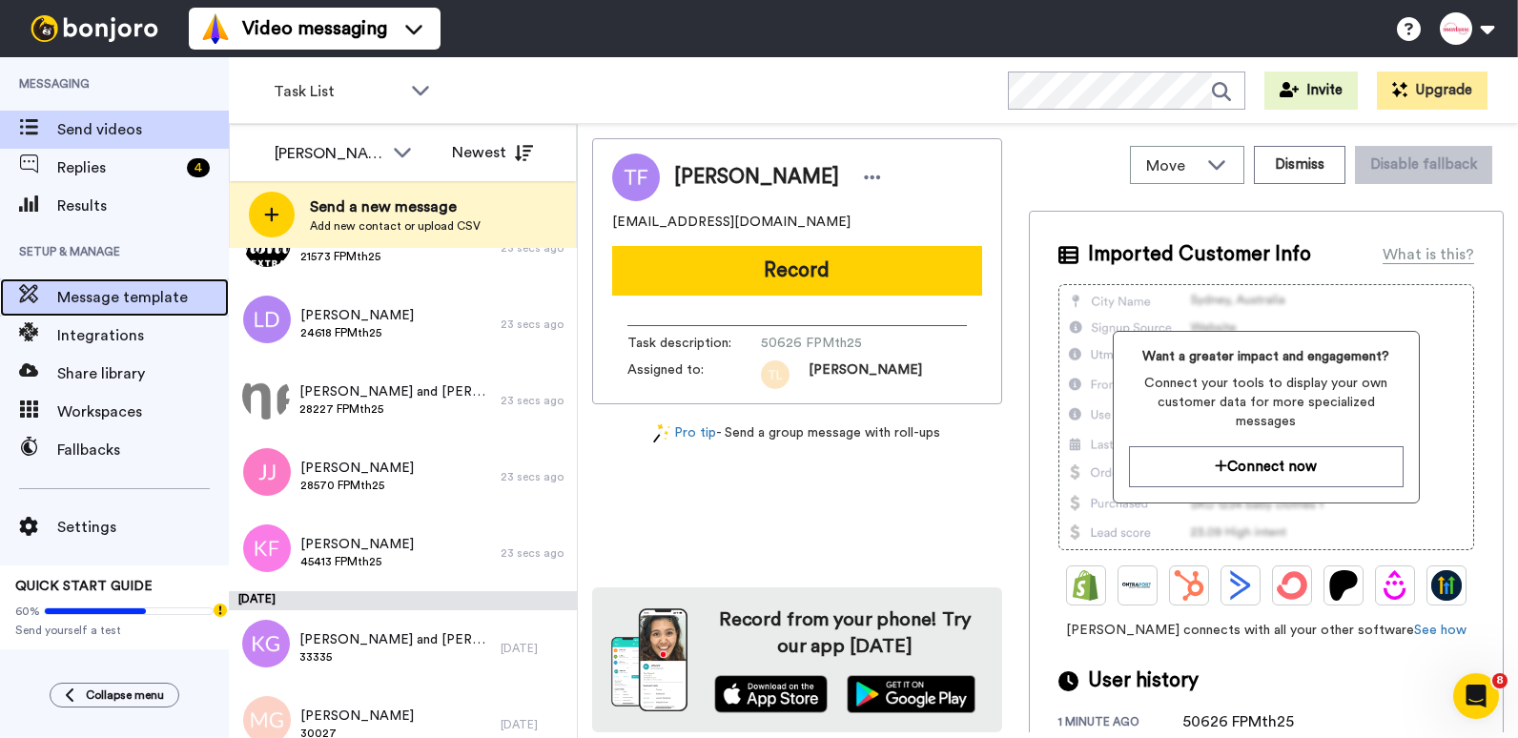
click at [91, 302] on span "Message template" at bounding box center [143, 297] width 172 height 23
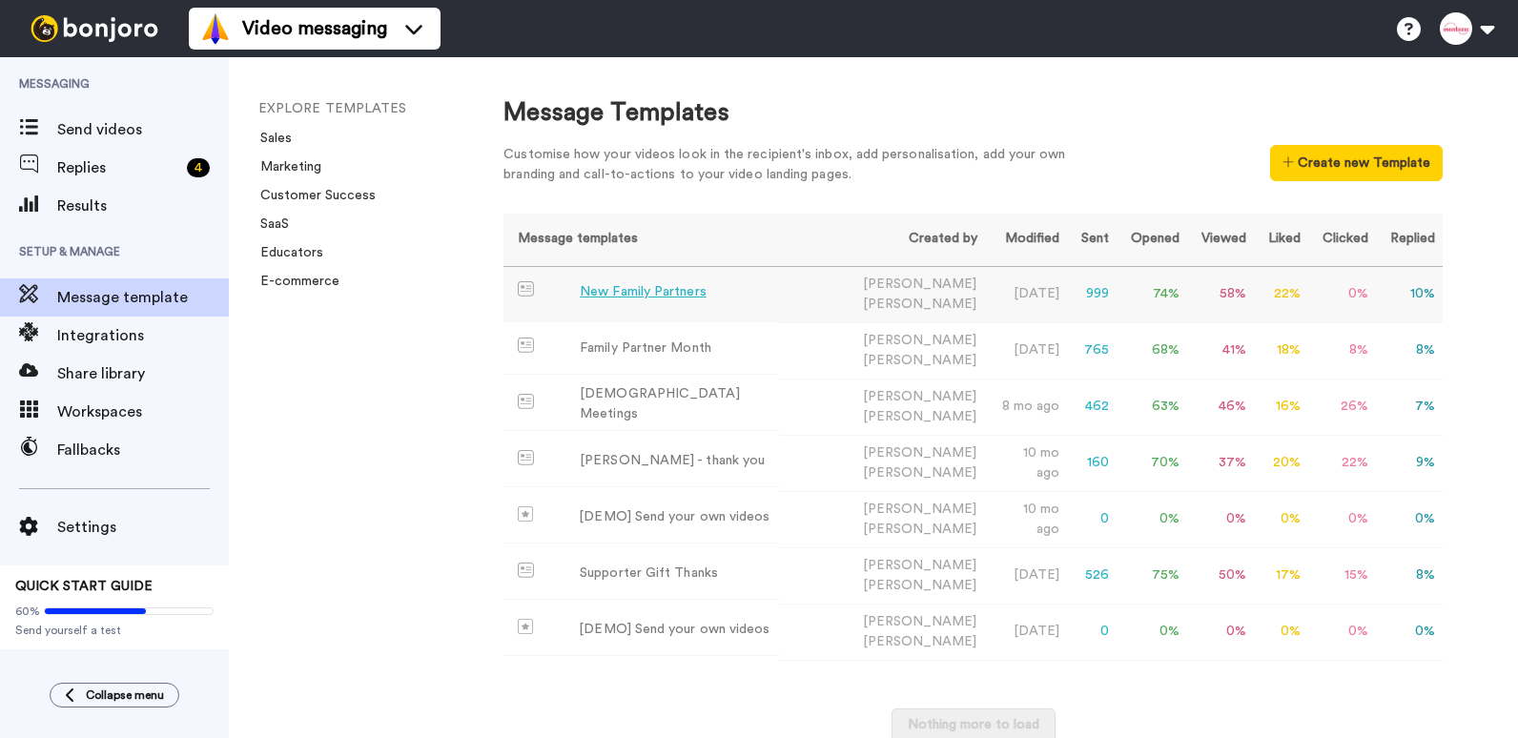
click at [674, 286] on div "New Family Partners" at bounding box center [643, 292] width 127 height 20
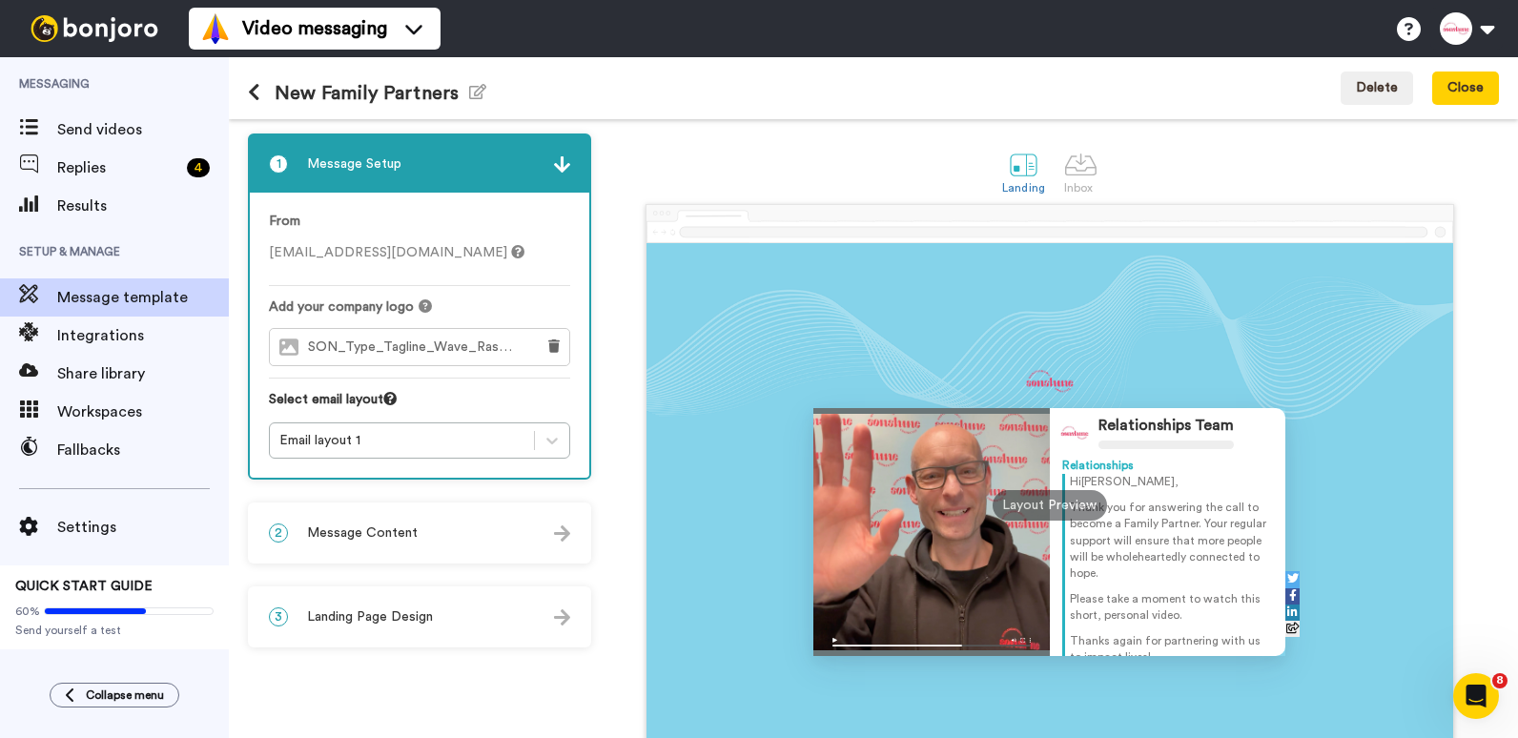
click at [398, 533] on span "Message Content" at bounding box center [362, 533] width 111 height 19
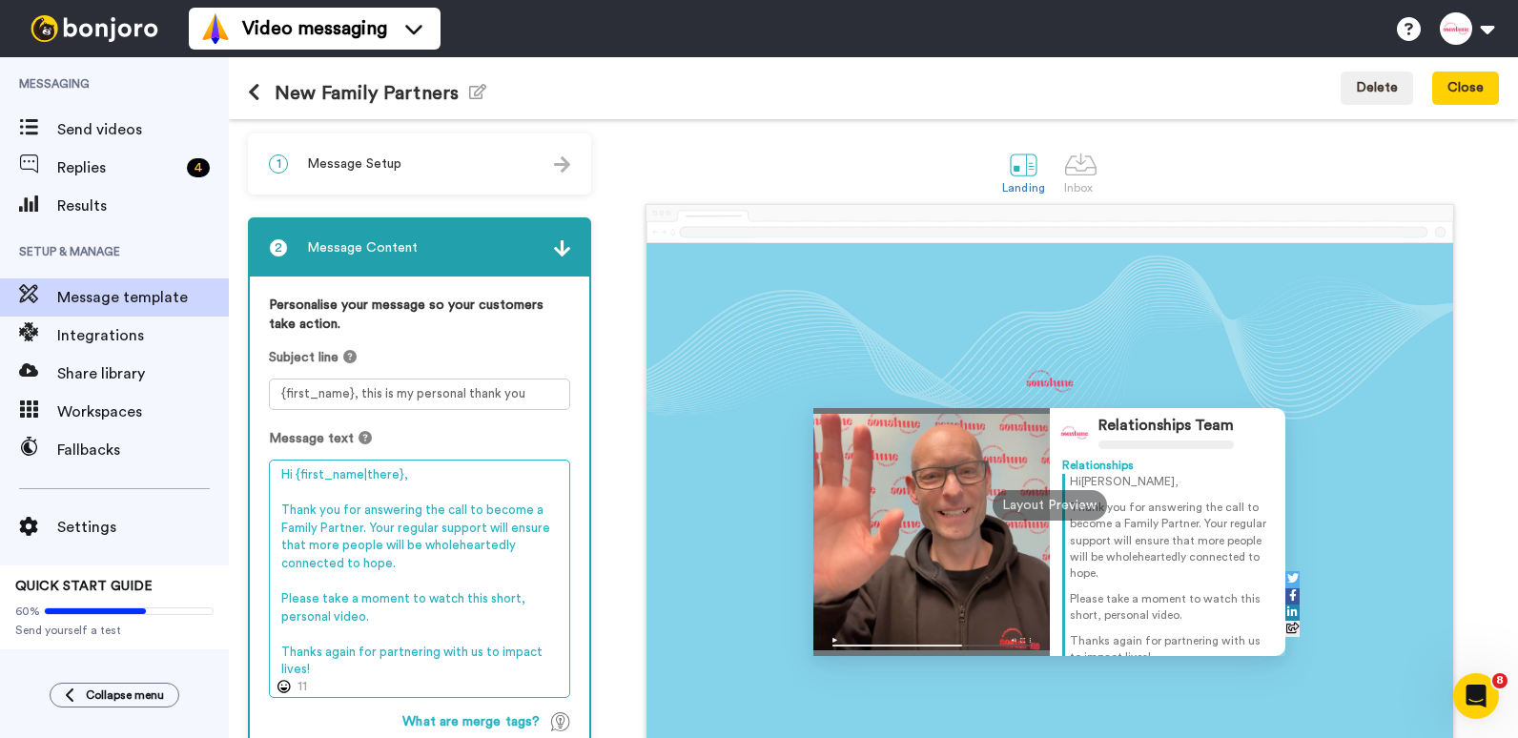
drag, startPoint x: 278, startPoint y: 471, endPoint x: 328, endPoint y: 686, distance: 220.5
click at [328, 686] on textarea "Hi {first_name|there}, Thank you for answering the call to become a Family Part…" at bounding box center [419, 579] width 301 height 238
